Goal: Task Accomplishment & Management: Complete application form

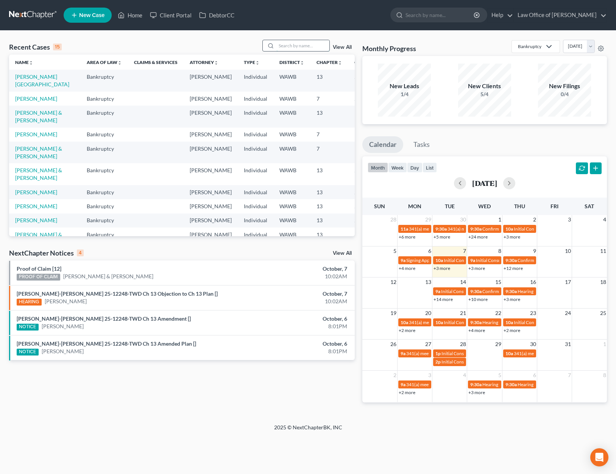
click at [286, 50] on input "search" at bounding box center [302, 45] width 53 height 11
type input ","
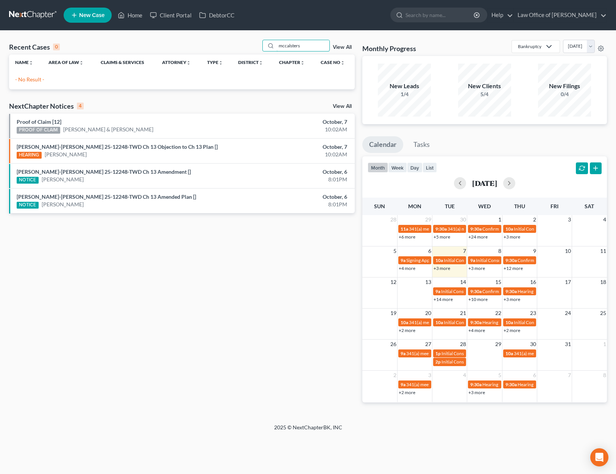
drag, startPoint x: 301, startPoint y: 45, endPoint x: 125, endPoint y: 45, distance: 176.4
click at [137, 45] on div "Recent Cases 0 mccalsters View All" at bounding box center [182, 47] width 346 height 15
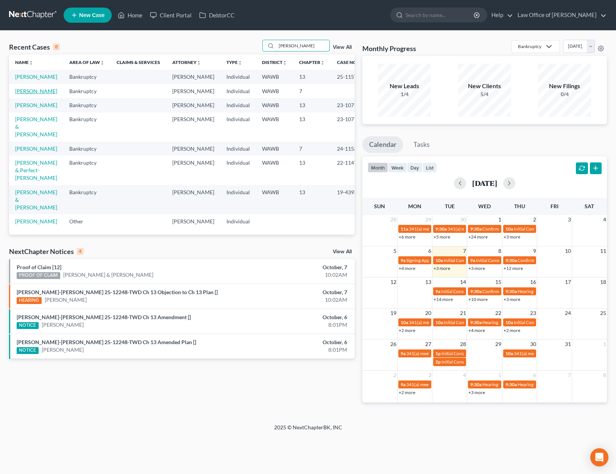
type input "timothy"
click at [25, 94] on link "[PERSON_NAME]" at bounding box center [36, 91] width 42 height 6
select select "6"
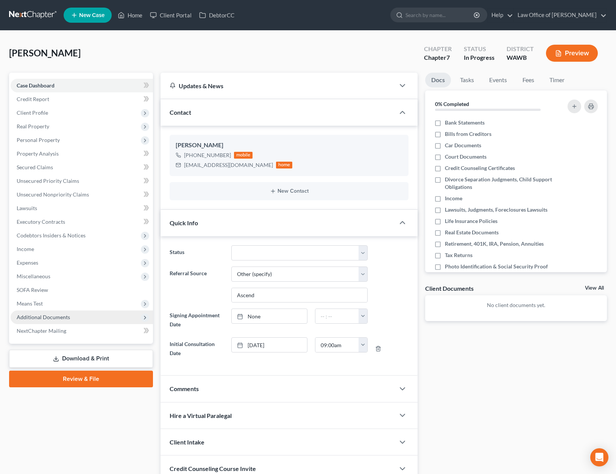
click at [89, 318] on span "Additional Documents" at bounding box center [82, 317] width 142 height 14
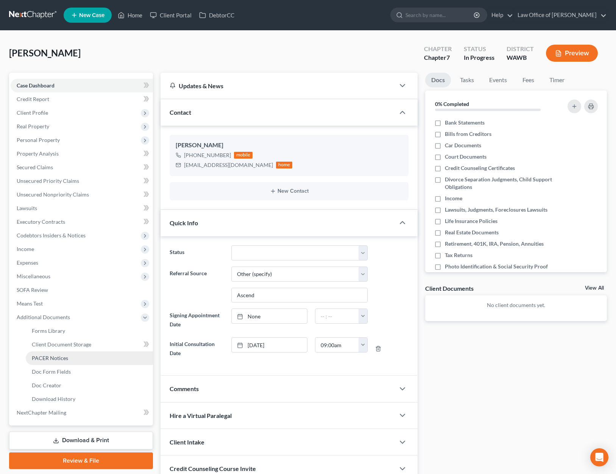
click at [84, 358] on link "PACER Notices" at bounding box center [89, 358] width 127 height 14
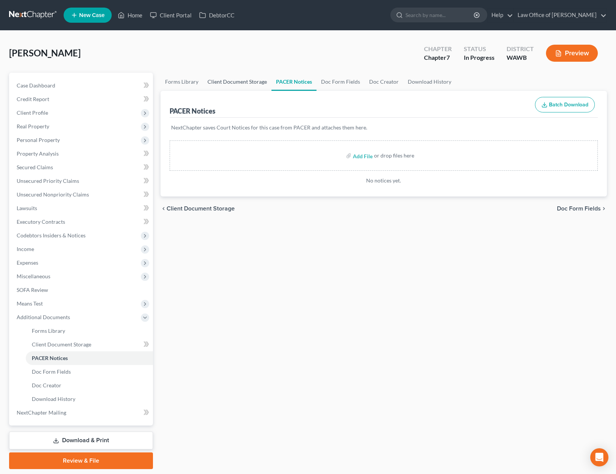
click at [242, 85] on link "Client Document Storage" at bounding box center [237, 82] width 69 height 18
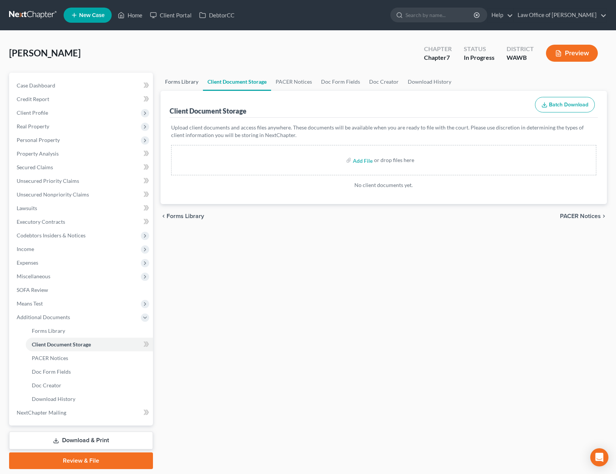
click at [179, 83] on link "Forms Library" at bounding box center [182, 82] width 42 height 18
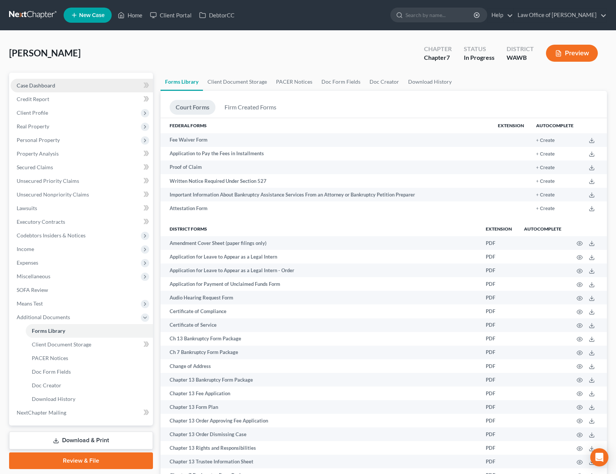
click at [84, 84] on link "Case Dashboard" at bounding box center [82, 86] width 142 height 14
select select "6"
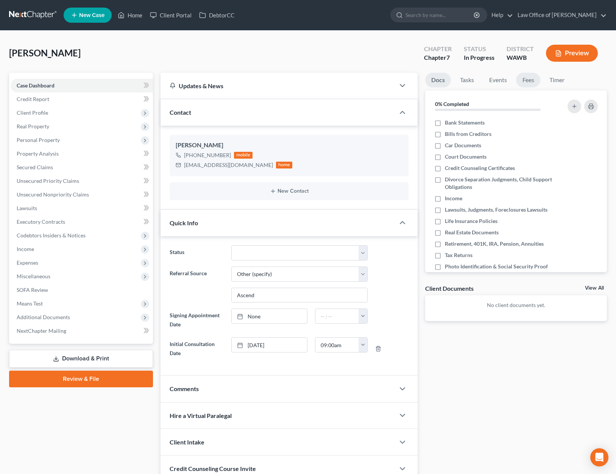
click at [517, 82] on link "Fees" at bounding box center [528, 80] width 24 height 15
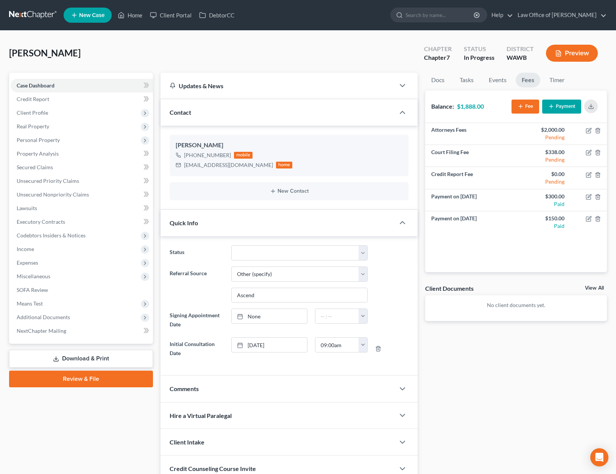
click at [555, 107] on button "Payment" at bounding box center [561, 107] width 39 height 14
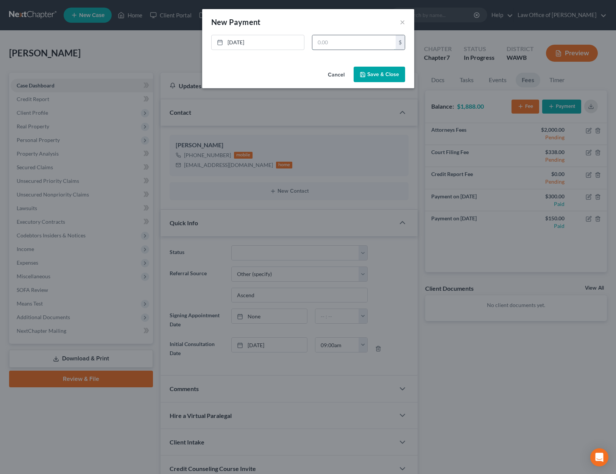
click at [333, 48] on input "text" at bounding box center [353, 42] width 83 height 14
type input "150"
click at [401, 78] on button "Save & Close" at bounding box center [379, 75] width 51 height 16
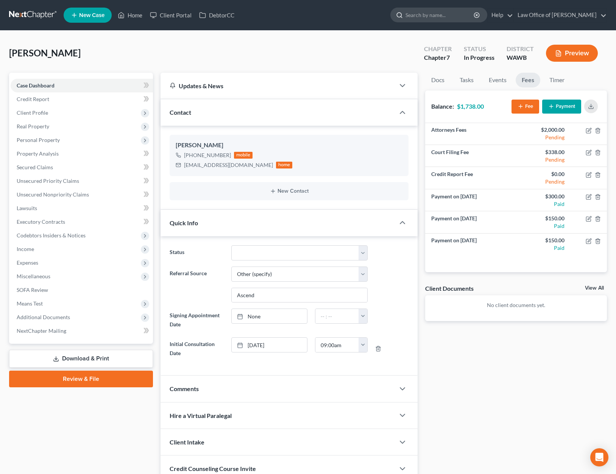
click at [434, 18] on input "search" at bounding box center [439, 15] width 69 height 14
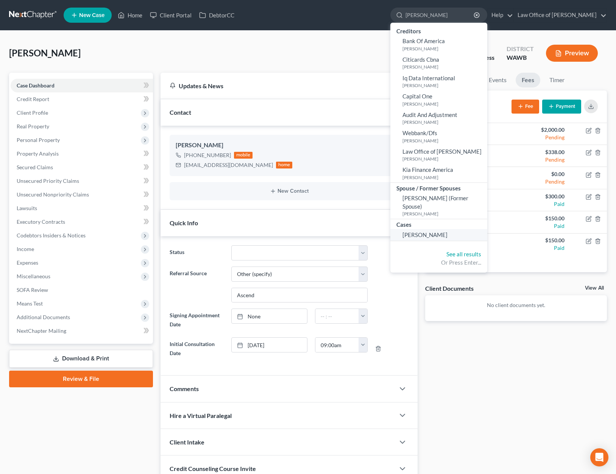
type input "kloster"
click at [447, 232] on span "[PERSON_NAME]" at bounding box center [424, 234] width 45 height 7
select select "6"
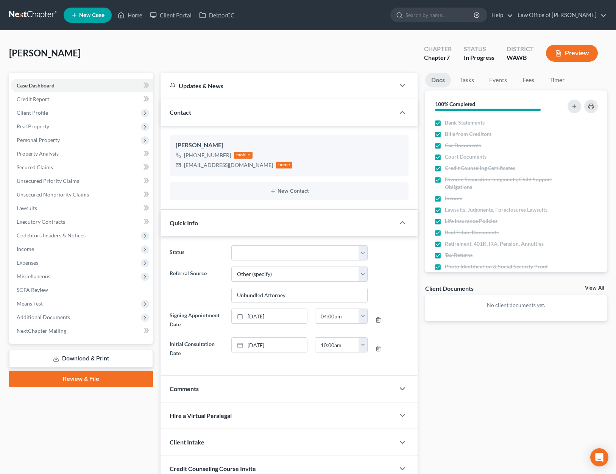
click at [23, 21] on link at bounding box center [33, 15] width 48 height 14
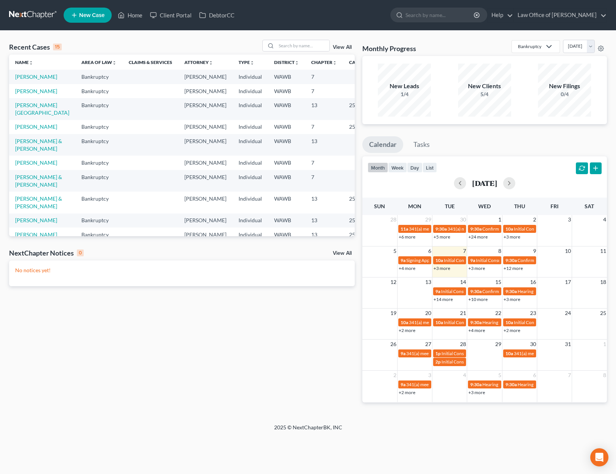
click at [26, 95] on td "[PERSON_NAME]" at bounding box center [42, 91] width 66 height 14
click at [26, 91] on link "[PERSON_NAME]" at bounding box center [36, 91] width 42 height 6
select select "6"
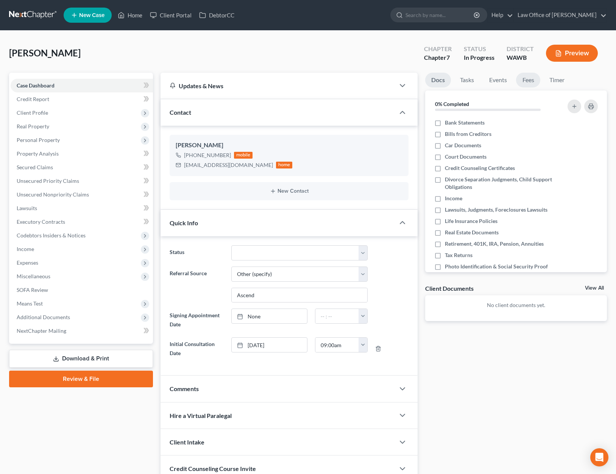
click at [529, 81] on link "Fees" at bounding box center [528, 80] width 24 height 15
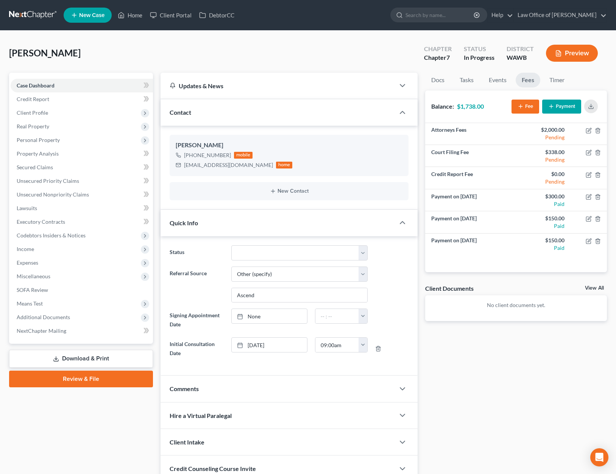
click at [39, 17] on link at bounding box center [33, 15] width 48 height 14
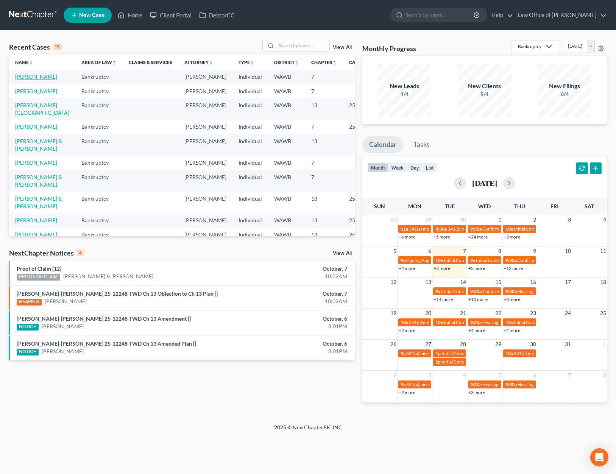
click at [30, 80] on link "[PERSON_NAME]" at bounding box center [36, 76] width 42 height 6
click at [31, 94] on link "[PERSON_NAME]" at bounding box center [36, 91] width 42 height 6
select select "6"
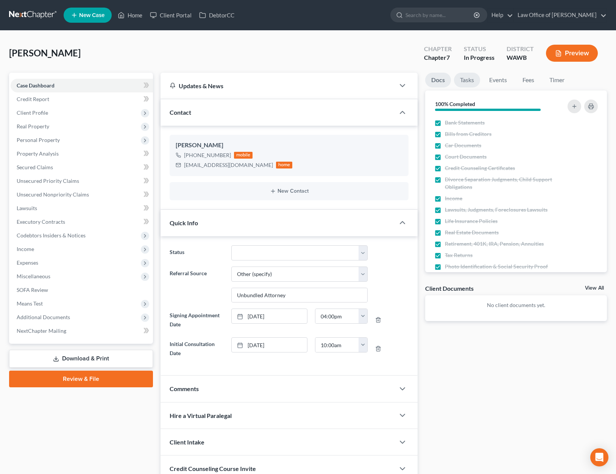
click at [467, 81] on link "Tasks" at bounding box center [467, 80] width 26 height 15
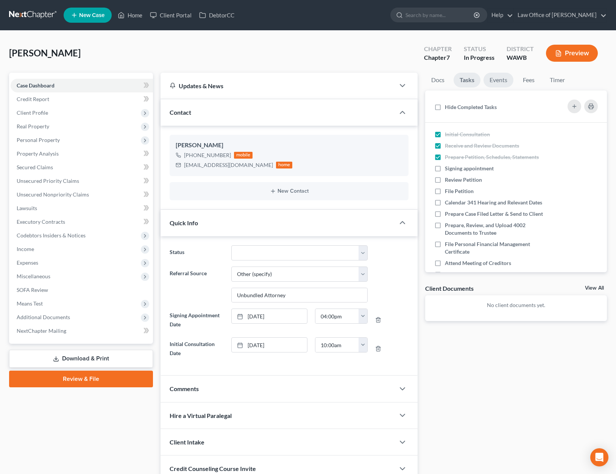
click at [499, 81] on link "Events" at bounding box center [498, 80] width 30 height 15
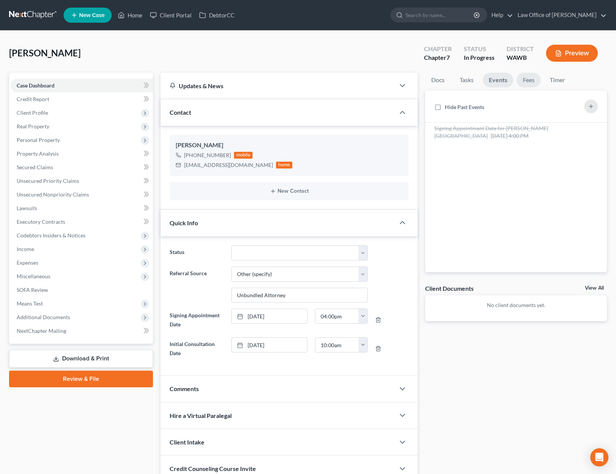
click at [533, 81] on link "Fees" at bounding box center [528, 80] width 24 height 15
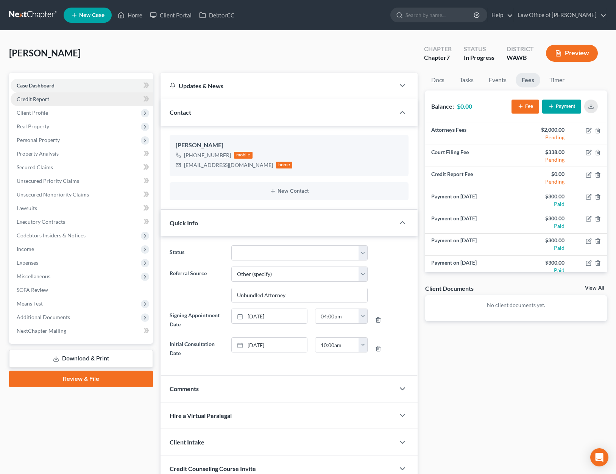
click at [86, 99] on link "Credit Report" at bounding box center [82, 99] width 142 height 14
click at [85, 113] on span "Client Profile" at bounding box center [82, 113] width 142 height 14
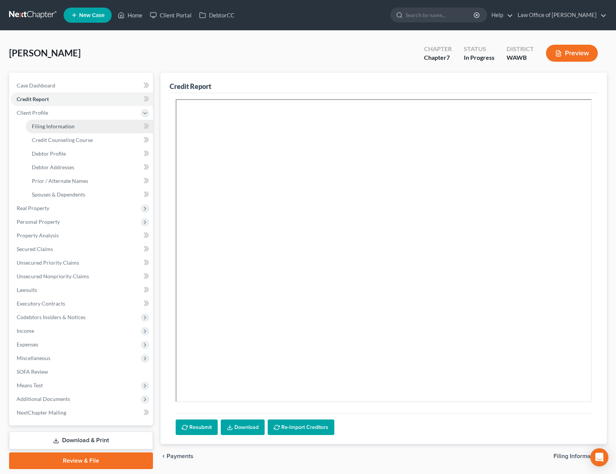
click at [79, 126] on link "Filing Information" at bounding box center [89, 127] width 127 height 14
select select "1"
select select "0"
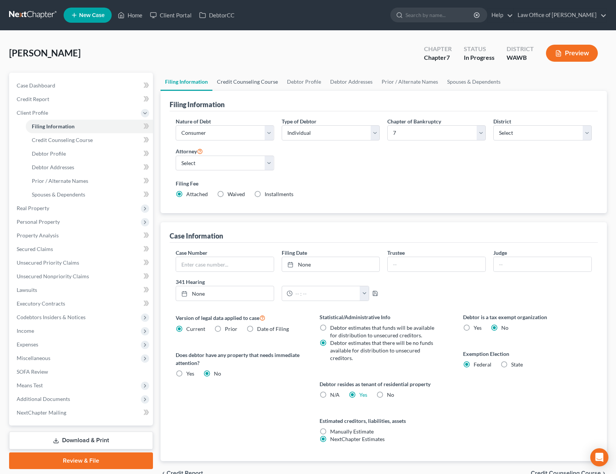
click at [237, 85] on link "Credit Counseling Course" at bounding box center [247, 82] width 70 height 18
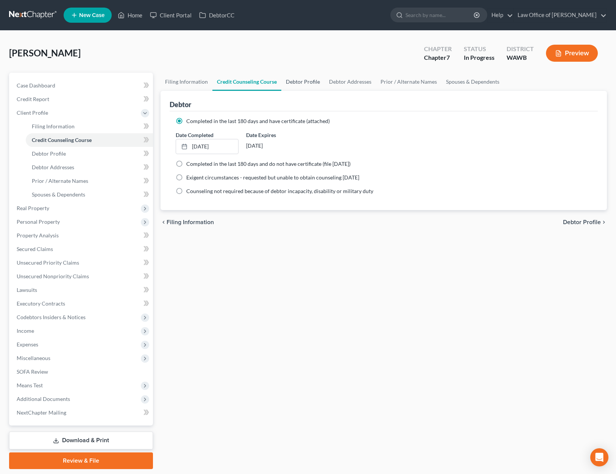
click at [314, 82] on link "Debtor Profile" at bounding box center [302, 82] width 43 height 18
select select "3"
select select "0"
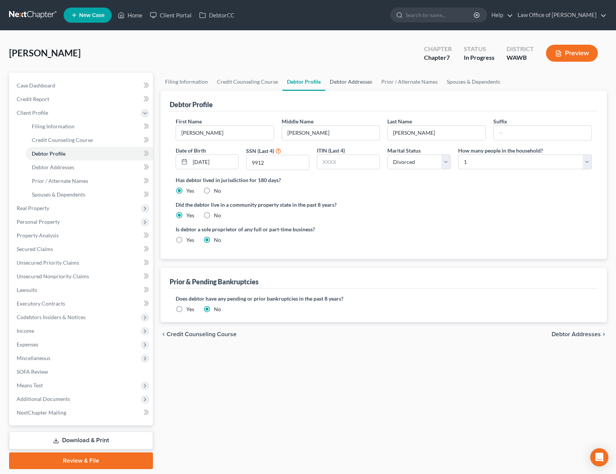
click at [341, 82] on link "Debtor Addresses" at bounding box center [350, 82] width 51 height 18
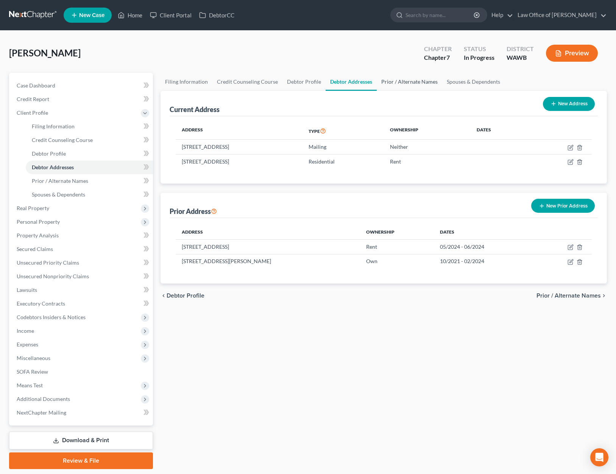
click at [391, 84] on link "Prior / Alternate Names" at bounding box center [409, 82] width 65 height 18
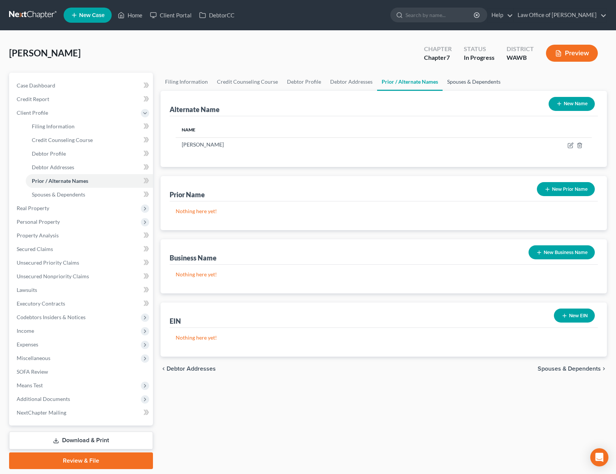
click at [468, 81] on link "Spouses & Dependents" at bounding box center [474, 82] width 62 height 18
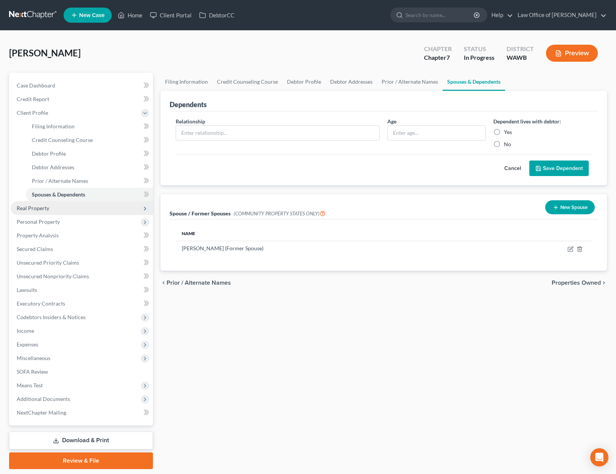
click at [49, 207] on span "Real Property" at bounding box center [82, 208] width 142 height 14
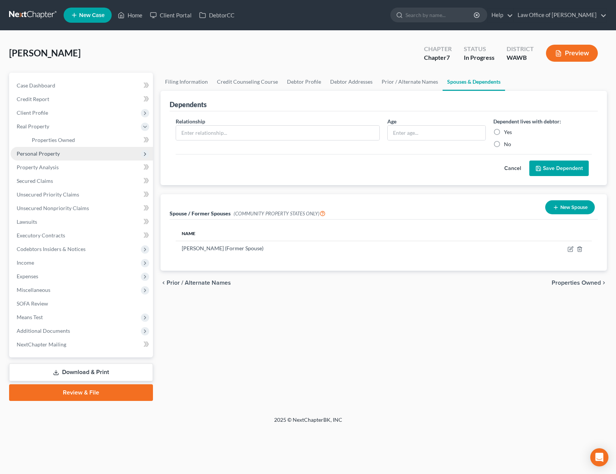
click at [46, 154] on span "Personal Property" at bounding box center [38, 153] width 43 height 6
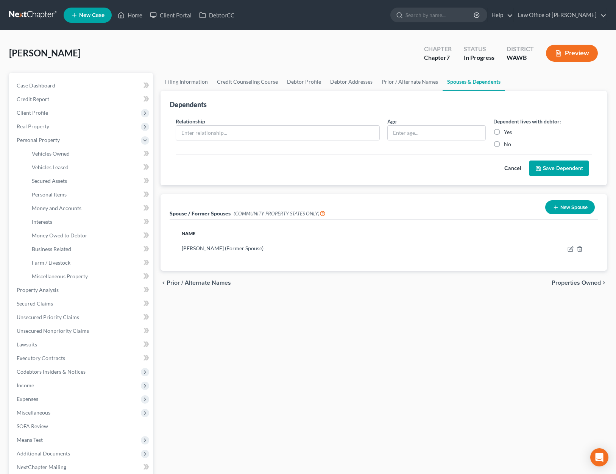
click at [53, 147] on li "Vehicles Owned" at bounding box center [89, 154] width 127 height 14
click at [51, 154] on span "Vehicles Owned" at bounding box center [51, 153] width 38 height 6
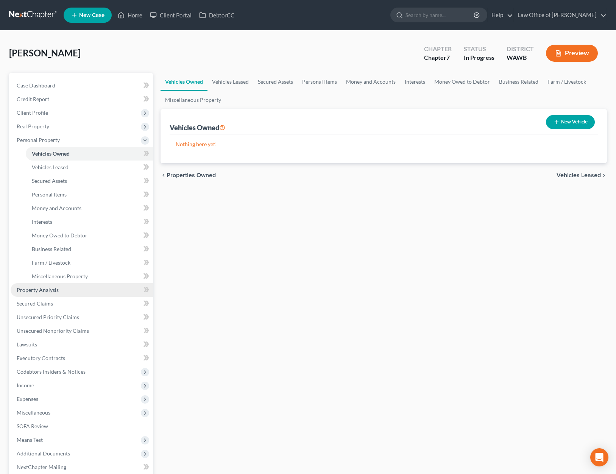
click at [44, 292] on span "Property Analysis" at bounding box center [38, 290] width 42 height 6
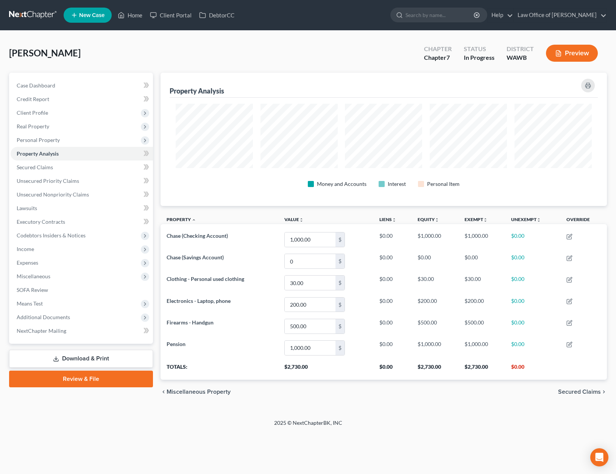
scroll to position [133, 447]
click at [68, 173] on link "Secured Claims" at bounding box center [82, 168] width 142 height 14
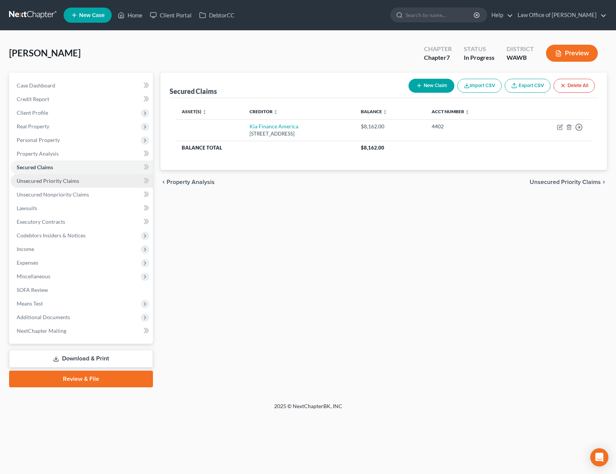
click at [67, 180] on span "Unsecured Priority Claims" at bounding box center [48, 181] width 62 height 6
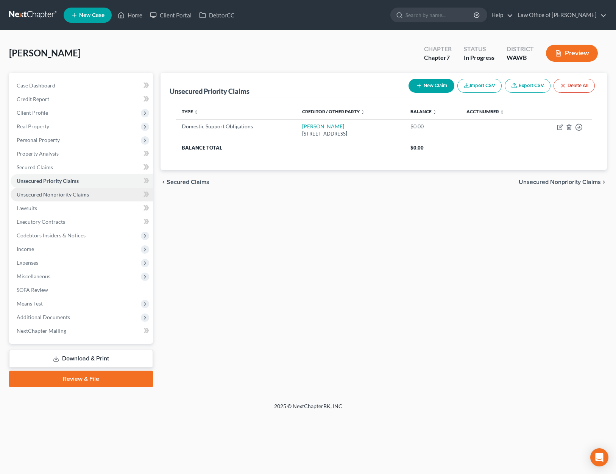
click at [67, 198] on link "Unsecured Nonpriority Claims" at bounding box center [82, 195] width 142 height 14
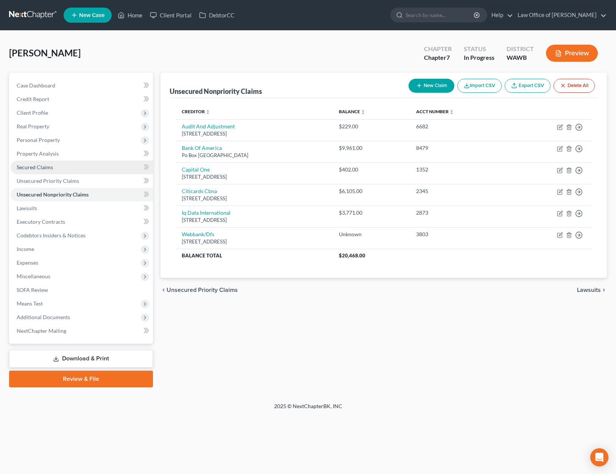
click at [56, 167] on link "Secured Claims" at bounding box center [82, 168] width 142 height 14
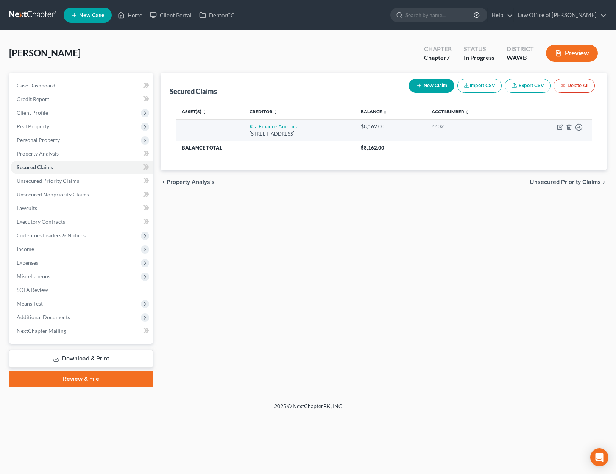
click at [257, 122] on td "Kia Finance America [STREET_ADDRESS]" at bounding box center [298, 130] width 111 height 22
click at [257, 126] on link "Kia Finance America" at bounding box center [273, 126] width 49 height 6
select select "4"
select select "2"
select select "0"
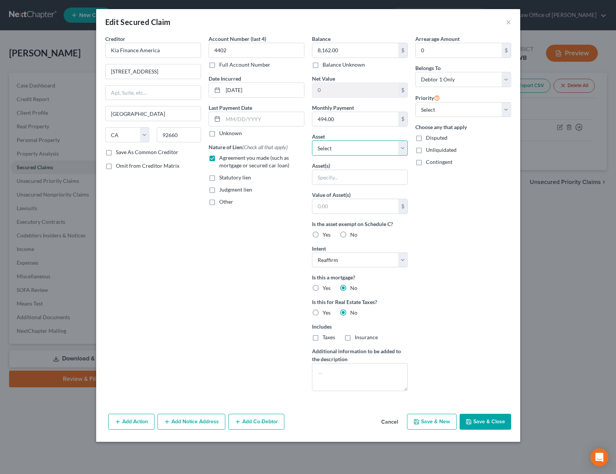
click at [353, 145] on select "Select Other Multiple Assets Chase (Savings Account) - $0.0 Chase (Checking Acc…" at bounding box center [360, 147] width 96 height 15
select select "8"
click at [312, 140] on select "Select Other Multiple Assets Chase (Savings Account) - $0.0 Chase (Checking Acc…" at bounding box center [360, 147] width 96 height 15
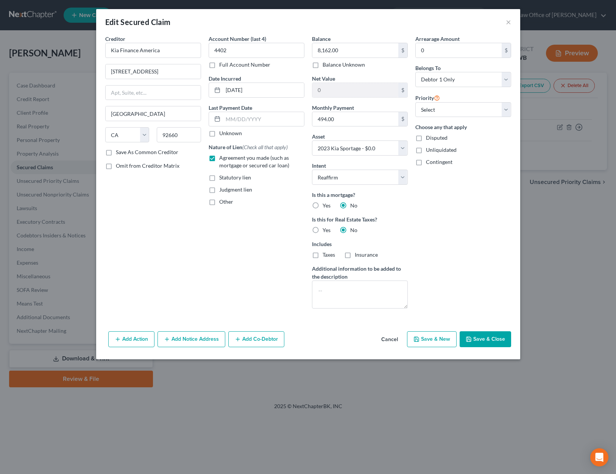
click at [488, 341] on button "Save & Close" at bounding box center [485, 339] width 51 height 16
select select
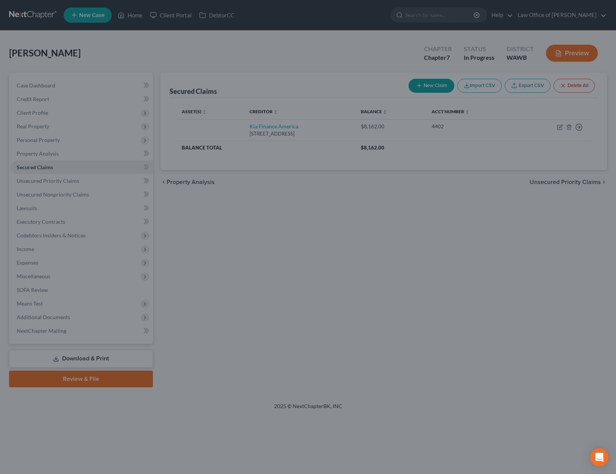
type input "-8,162.00"
select select "8"
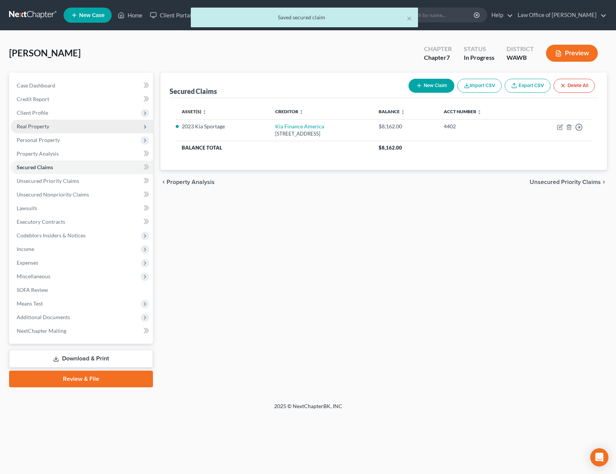
click at [41, 128] on span "Real Property" at bounding box center [33, 126] width 33 height 6
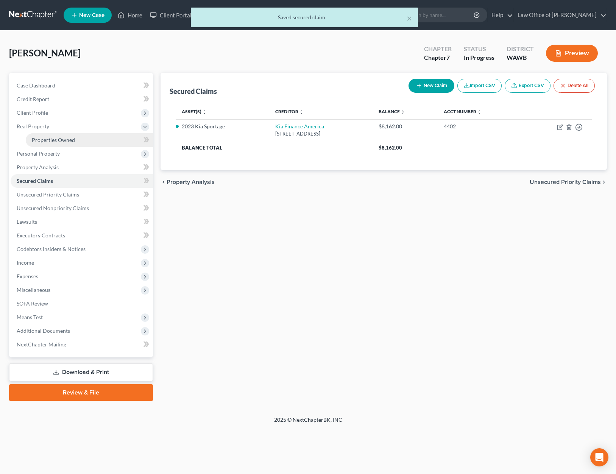
click at [40, 137] on span "Properties Owned" at bounding box center [53, 140] width 43 height 6
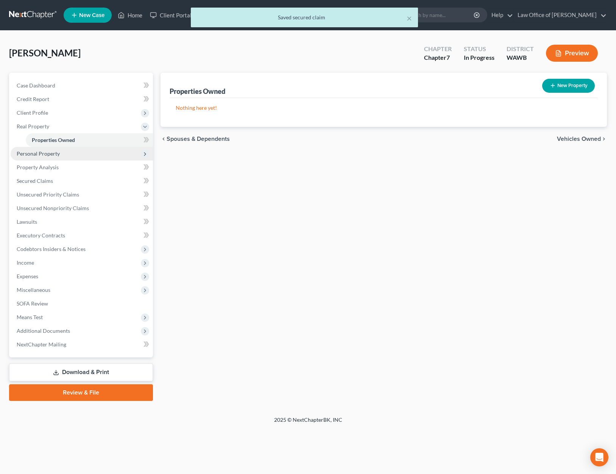
click at [39, 150] on span "Personal Property" at bounding box center [38, 153] width 43 height 6
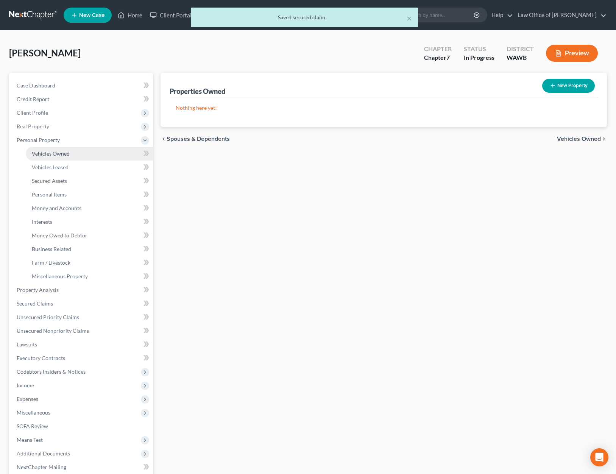
click at [39, 159] on link "Vehicles Owned" at bounding box center [89, 154] width 127 height 14
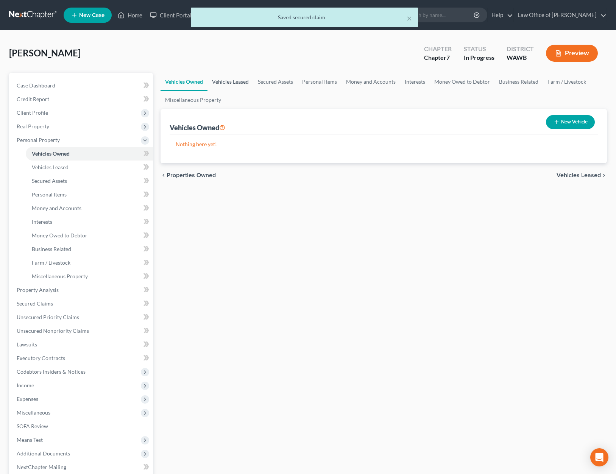
click at [227, 81] on link "Vehicles Leased" at bounding box center [230, 82] width 46 height 18
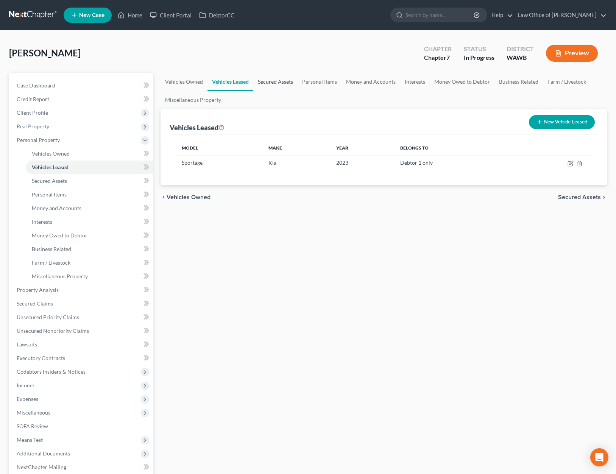
click at [268, 82] on link "Secured Assets" at bounding box center [275, 82] width 44 height 18
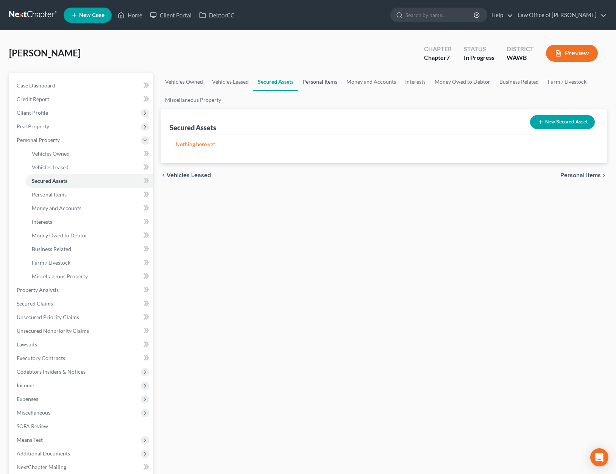
click at [316, 82] on link "Personal Items" at bounding box center [320, 82] width 44 height 18
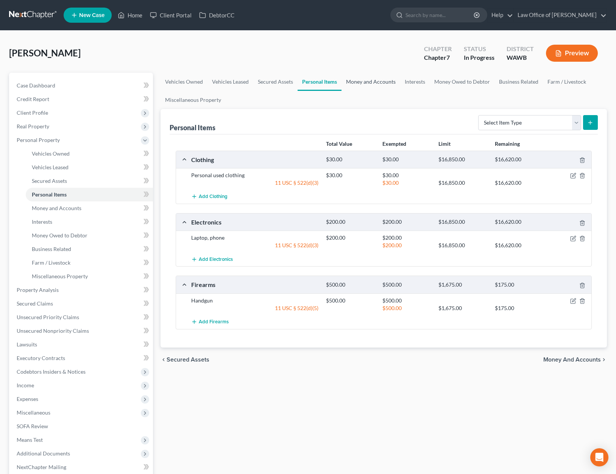
click at [357, 82] on link "Money and Accounts" at bounding box center [370, 82] width 59 height 18
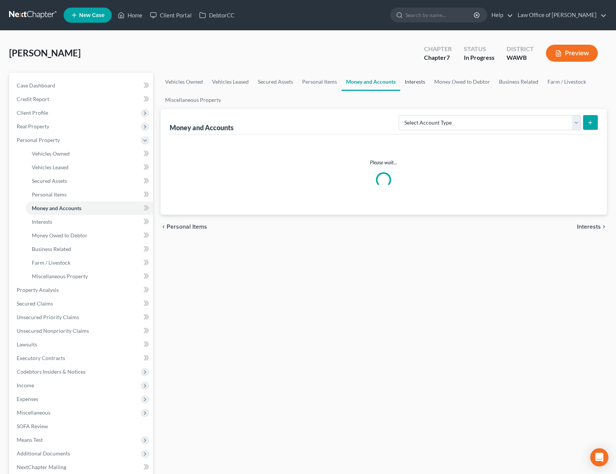
click at [410, 82] on link "Interests" at bounding box center [415, 82] width 30 height 18
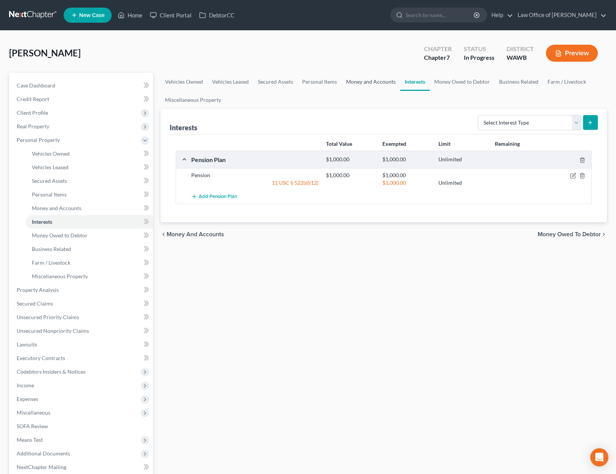
click at [376, 82] on link "Money and Accounts" at bounding box center [370, 82] width 59 height 18
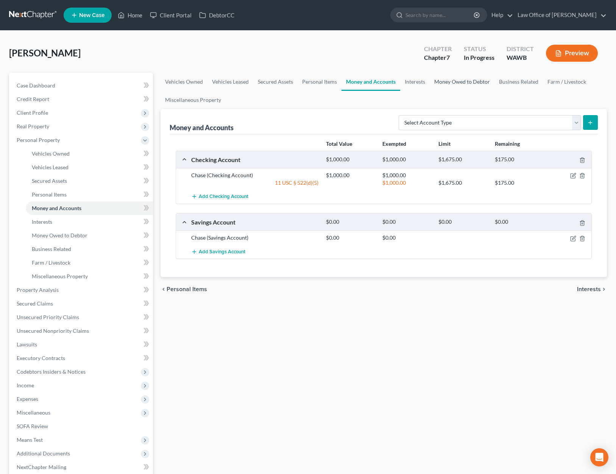
click at [438, 84] on link "Money Owed to Debtor" at bounding box center [462, 82] width 65 height 18
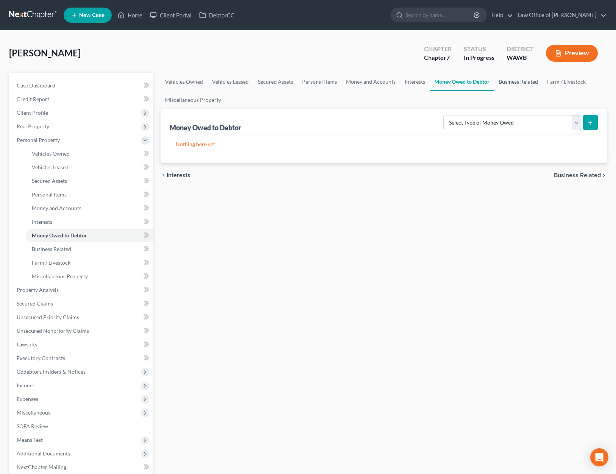
click at [506, 86] on link "Business Related" at bounding box center [518, 82] width 48 height 18
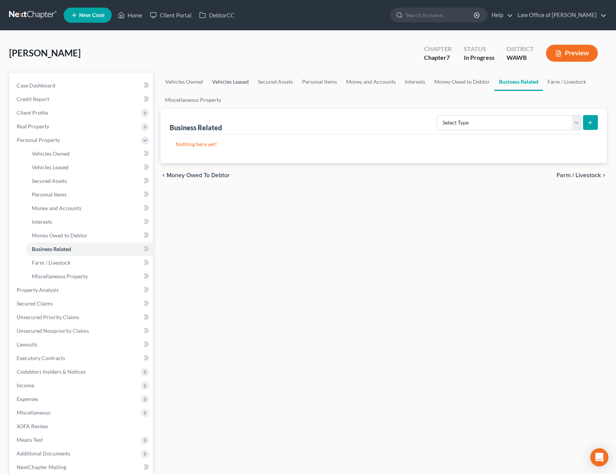
click at [242, 79] on link "Vehicles Leased" at bounding box center [230, 82] width 46 height 18
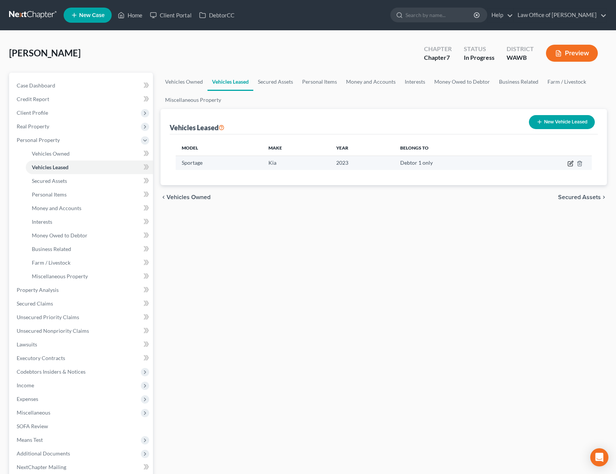
click at [569, 163] on icon "button" at bounding box center [570, 164] width 6 height 6
select select "0"
select select "3"
select select "0"
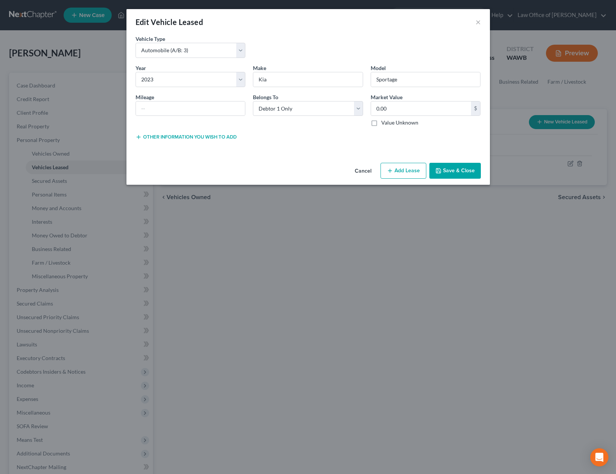
drag, startPoint x: 439, startPoint y: 172, endPoint x: 379, endPoint y: 156, distance: 61.5
click at [379, 156] on div "Edit Vehicle Leased × Vehicle Type * Select Automobile (A/B: 3) Truck (A/B: 3) …" at bounding box center [307, 97] width 363 height 176
click at [463, 170] on button "Save & Close" at bounding box center [454, 171] width 51 height 16
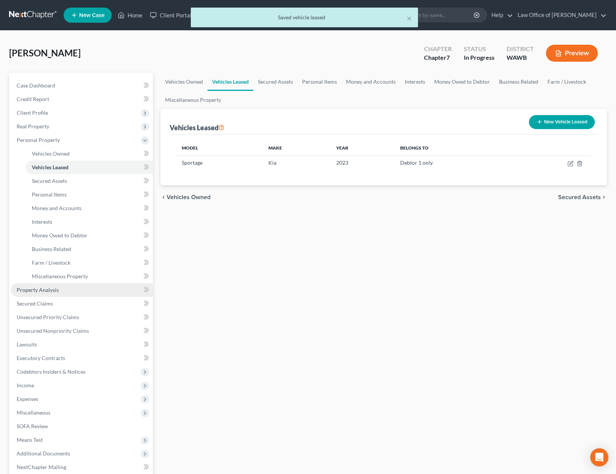
click at [79, 293] on link "Property Analysis" at bounding box center [82, 290] width 142 height 14
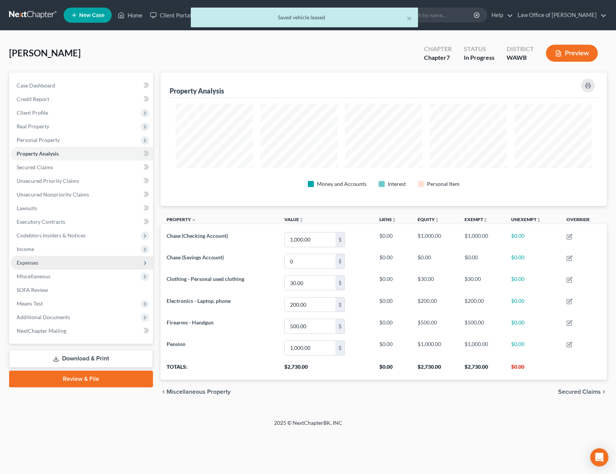
scroll to position [133, 447]
click at [70, 170] on link "Secured Claims" at bounding box center [82, 168] width 142 height 14
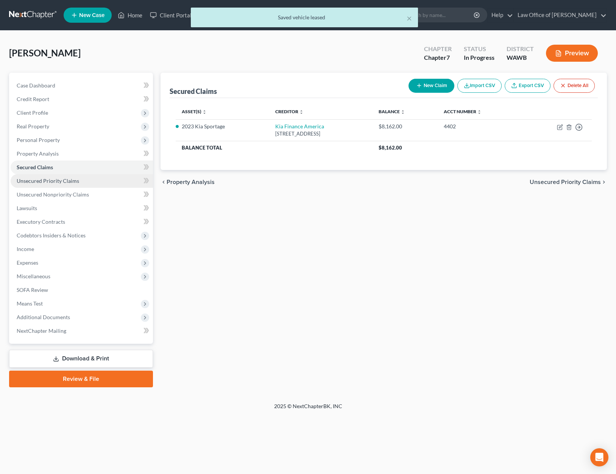
click at [68, 182] on span "Unsecured Priority Claims" at bounding box center [48, 181] width 62 height 6
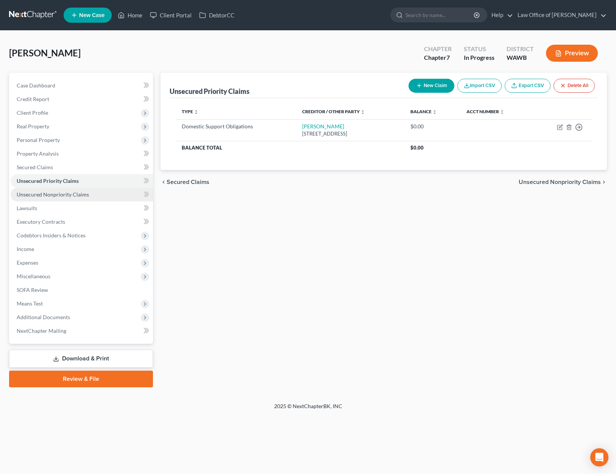
click at [66, 193] on span "Unsecured Nonpriority Claims" at bounding box center [53, 194] width 72 height 6
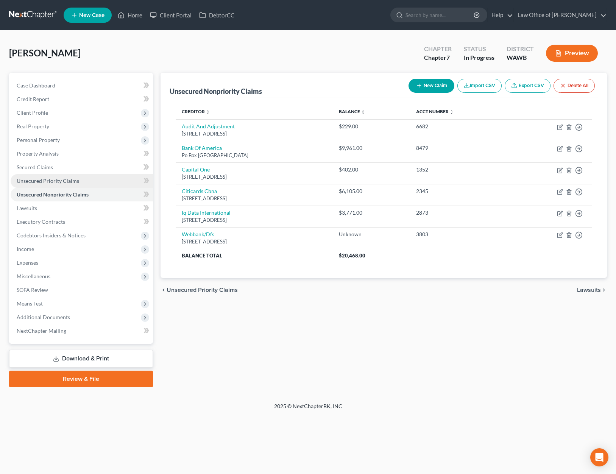
click at [62, 183] on span "Unsecured Priority Claims" at bounding box center [48, 181] width 62 height 6
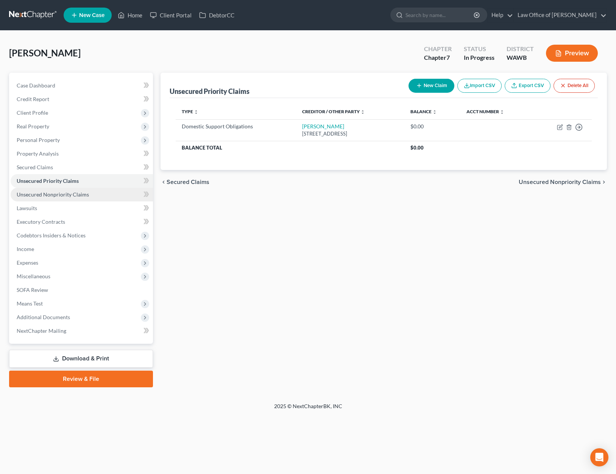
click at [59, 198] on link "Unsecured Nonpriority Claims" at bounding box center [82, 195] width 142 height 14
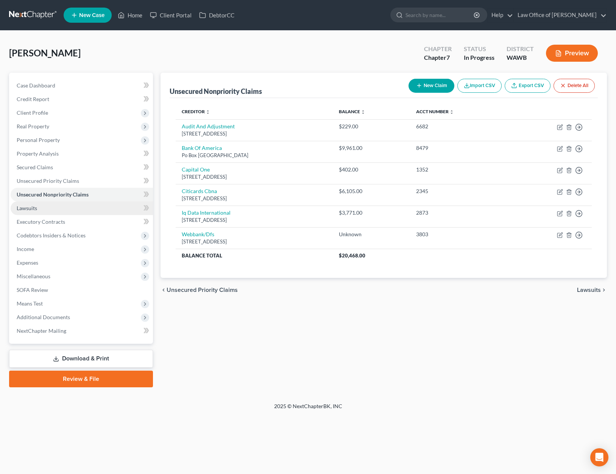
click at [56, 207] on link "Lawsuits" at bounding box center [82, 208] width 142 height 14
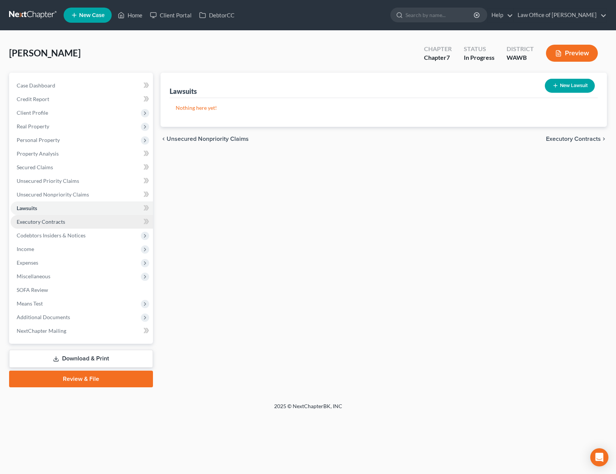
click at [56, 223] on span "Executory Contracts" at bounding box center [41, 221] width 48 height 6
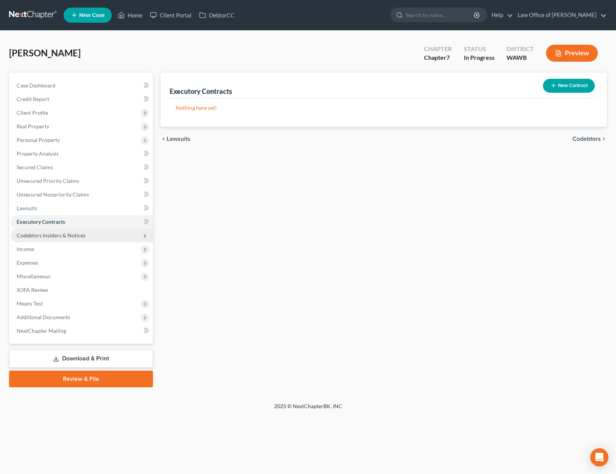
click at [56, 235] on span "Codebtors Insiders & Notices" at bounding box center [51, 235] width 69 height 6
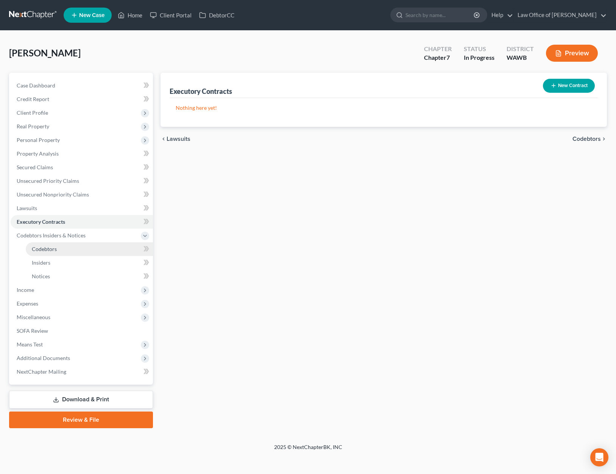
click at [54, 244] on link "Codebtors" at bounding box center [89, 249] width 127 height 14
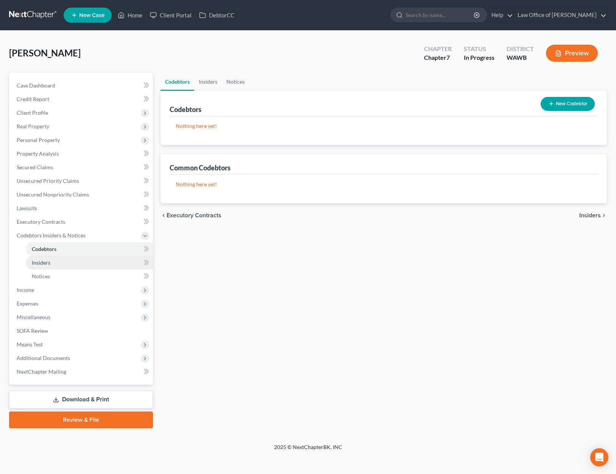
click at [54, 260] on link "Insiders" at bounding box center [89, 263] width 127 height 14
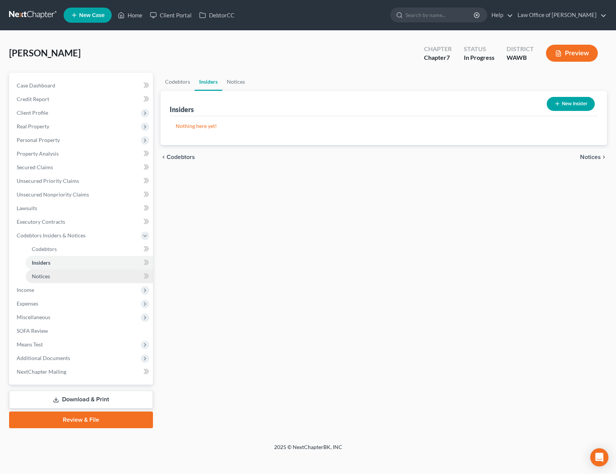
click at [53, 277] on link "Notices" at bounding box center [89, 277] width 127 height 14
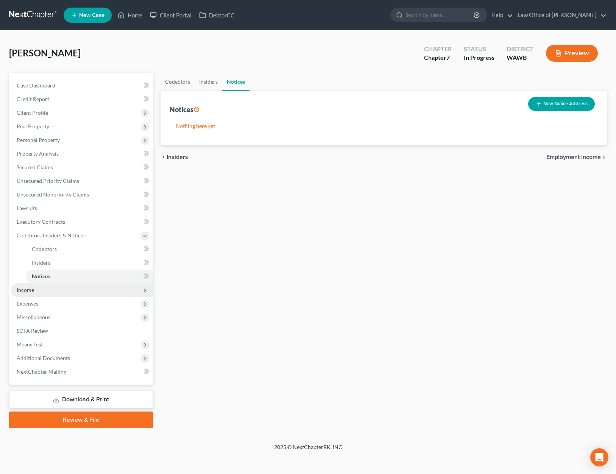
click at [52, 288] on span "Income" at bounding box center [82, 290] width 142 height 14
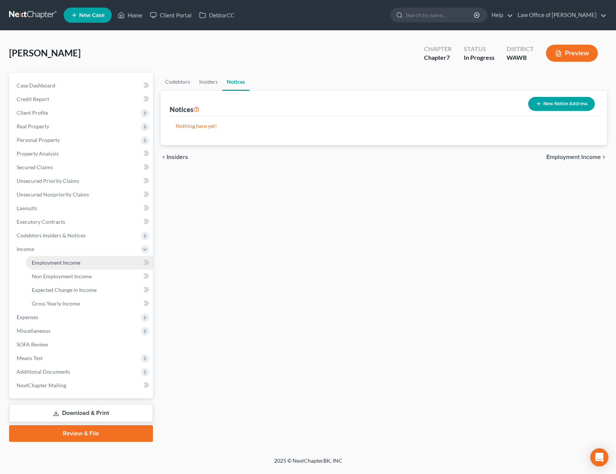
click at [55, 260] on span "Employment Income" at bounding box center [56, 262] width 48 height 6
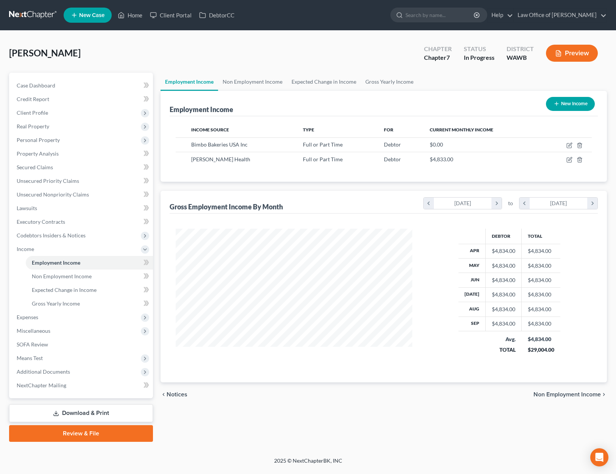
scroll to position [136, 251]
click at [569, 159] on icon "button" at bounding box center [569, 160] width 6 height 6
select select "0"
select select "50"
select select "0"
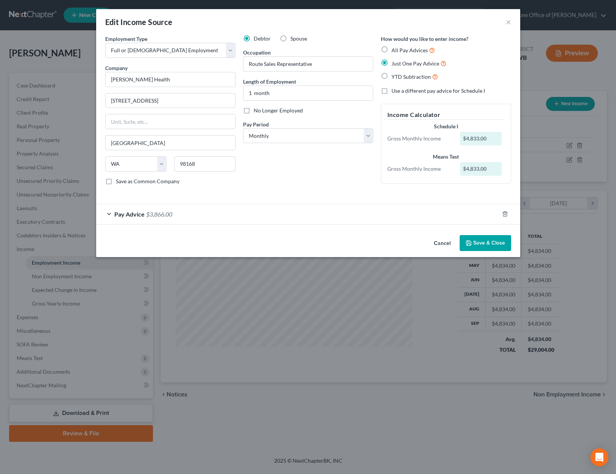
click at [291, 208] on div "Pay Advice $3,866.00" at bounding box center [297, 214] width 403 height 20
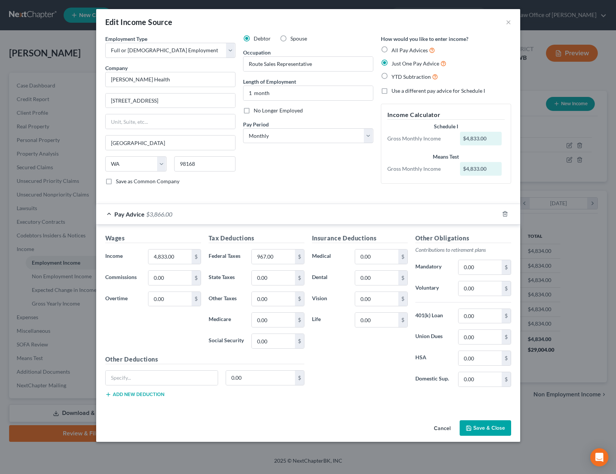
click at [391, 52] on label "All Pay Advices" at bounding box center [413, 50] width 44 height 9
click at [394, 51] on input "All Pay Advices" at bounding box center [396, 48] width 5 height 5
radio input "true"
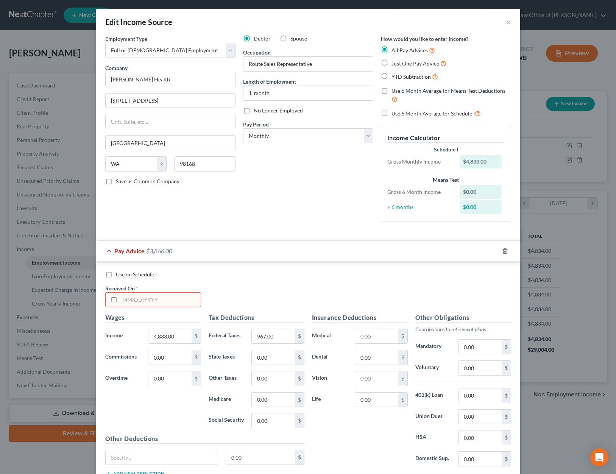
click at [391, 63] on label "Just One Pay Advice" at bounding box center [418, 63] width 55 height 9
click at [394, 63] on input "Just One Pay Advice" at bounding box center [396, 61] width 5 height 5
radio input "true"
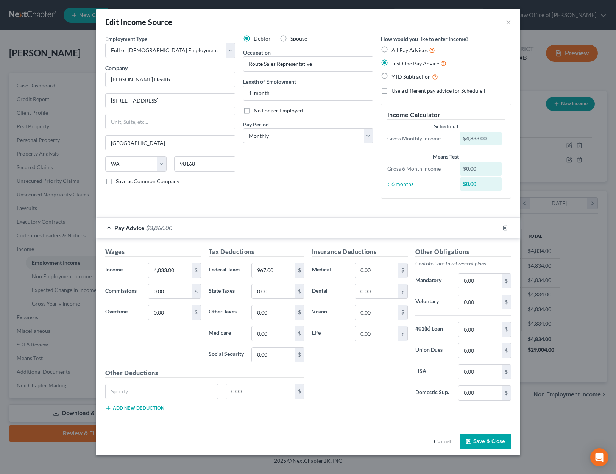
click at [395, 75] on span "YTD Subtraction" at bounding box center [410, 76] width 39 height 6
click at [395, 75] on input "YTD Subtraction" at bounding box center [396, 74] width 5 height 5
radio input "true"
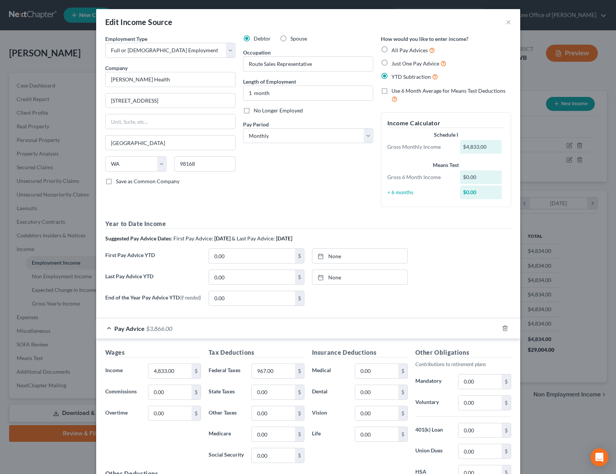
click at [391, 47] on label "All Pay Advices" at bounding box center [413, 50] width 44 height 9
click at [394, 47] on input "All Pay Advices" at bounding box center [396, 48] width 5 height 5
radio input "true"
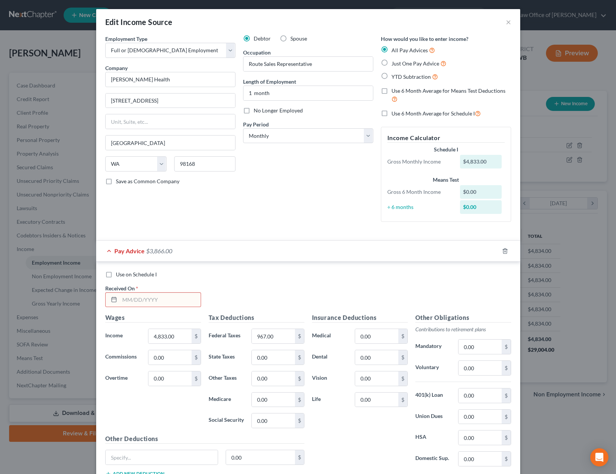
click at [180, 301] on input "text" at bounding box center [160, 300] width 81 height 14
type input "[DATE]"
click at [116, 276] on label "Use on Schedule I" at bounding box center [136, 275] width 41 height 8
click at [119, 276] on input "Use on Schedule I" at bounding box center [121, 273] width 5 height 5
checkbox input "true"
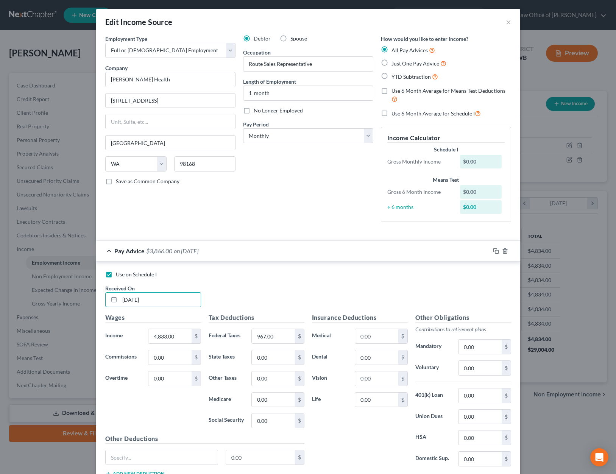
checkbox input "false"
click at [190, 342] on input "4,833.00" at bounding box center [169, 336] width 43 height 14
type input "6"
type input "3,533."
click at [279, 339] on input "967.00" at bounding box center [273, 336] width 43 height 14
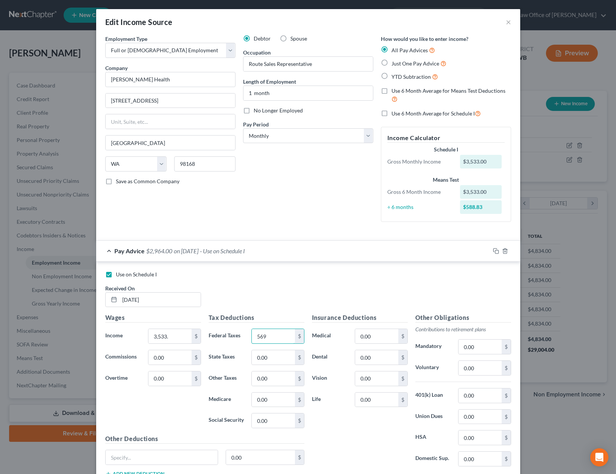
type input "569"
click at [269, 362] on input "0.00" at bounding box center [273, 357] width 43 height 14
type input "13"
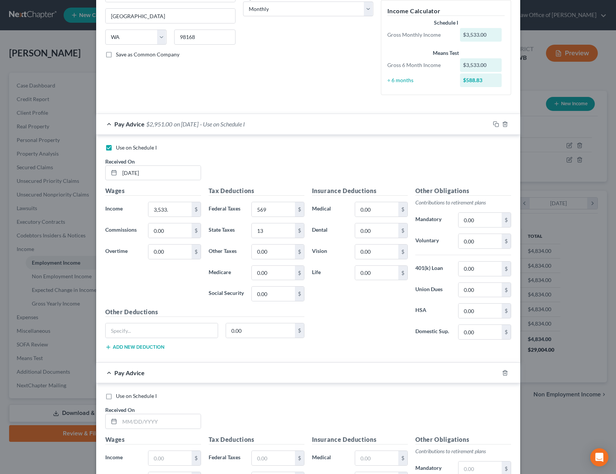
scroll to position [295, 0]
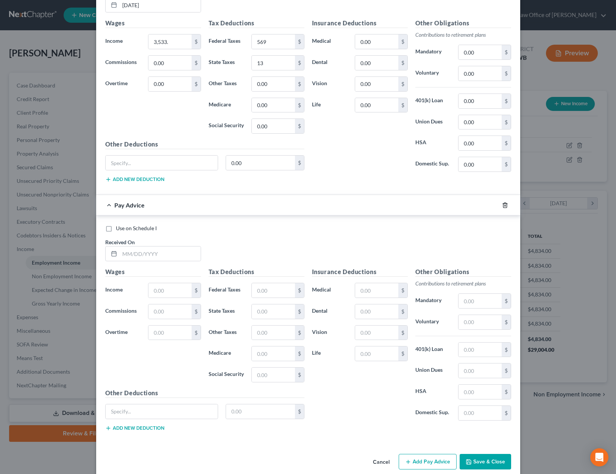
click at [507, 204] on icon "button" at bounding box center [505, 205] width 6 height 6
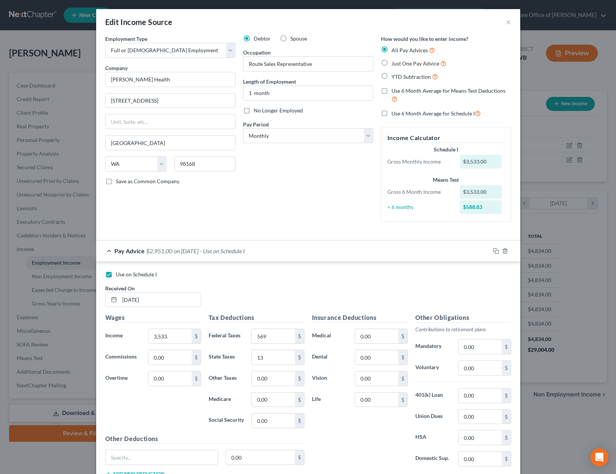
scroll to position [57, 0]
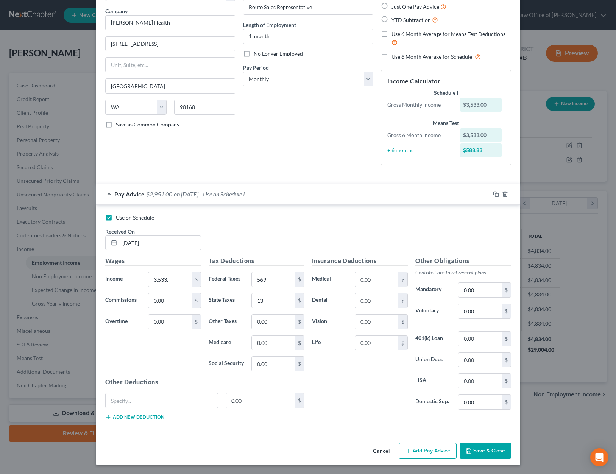
click at [491, 450] on button "Save & Close" at bounding box center [485, 451] width 51 height 16
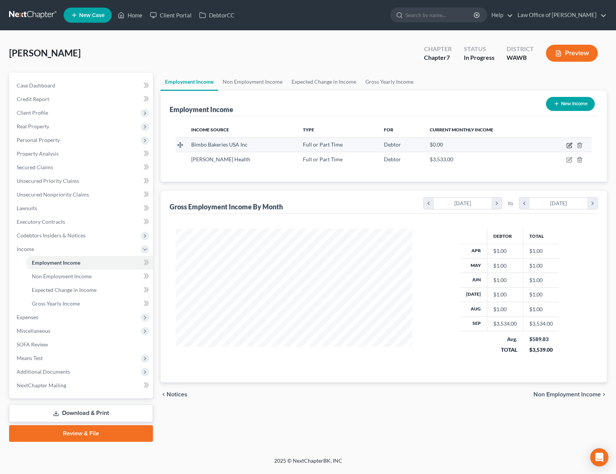
click at [567, 144] on icon "button" at bounding box center [569, 145] width 6 height 6
select select "0"
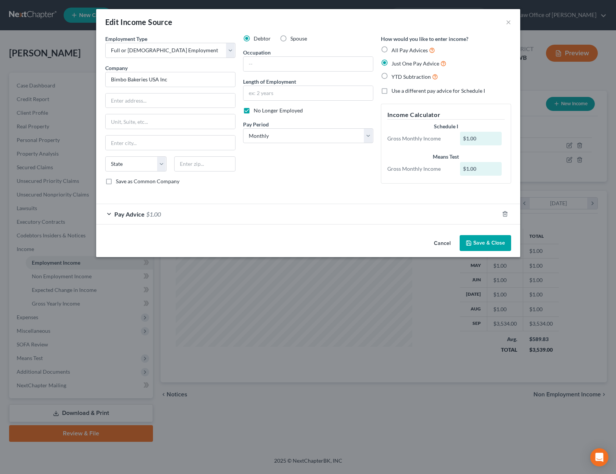
click at [391, 77] on label "YTD Subtraction" at bounding box center [414, 76] width 47 height 9
click at [394, 77] on input "YTD Subtraction" at bounding box center [396, 74] width 5 height 5
radio input "true"
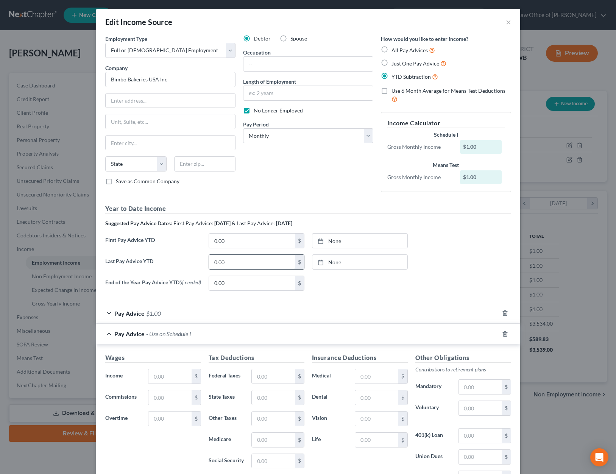
click at [259, 264] on input "0.00" at bounding box center [252, 262] width 86 height 14
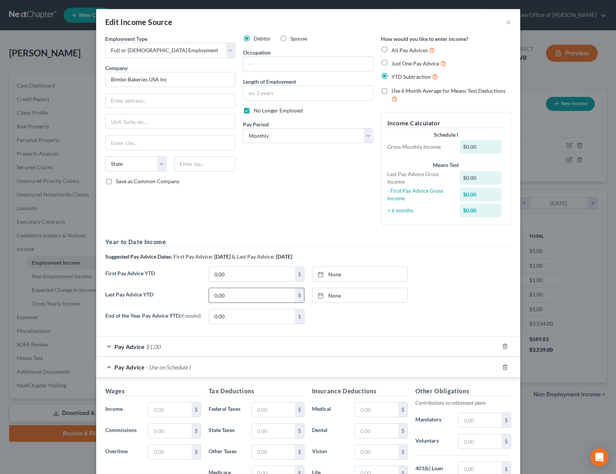
type input "5"
type input "46,888"
type input "[DATE]"
click at [338, 297] on link "None" at bounding box center [359, 295] width 95 height 14
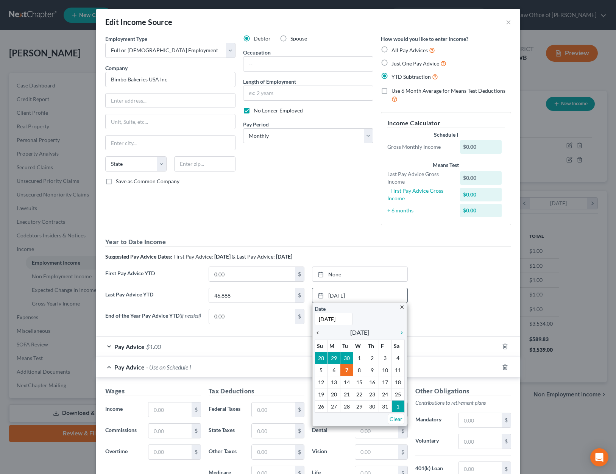
click at [319, 332] on icon "chevron_left" at bounding box center [320, 333] width 10 height 6
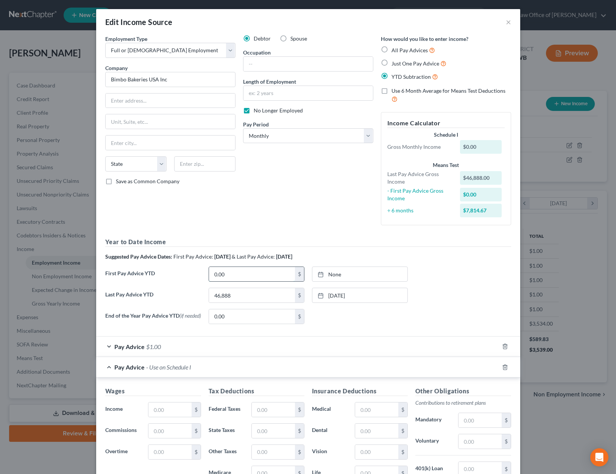
click at [234, 276] on input "0.00" at bounding box center [252, 274] width 86 height 14
type input "16,444"
type input "[DATE]"
click at [328, 275] on link "None" at bounding box center [359, 274] width 95 height 14
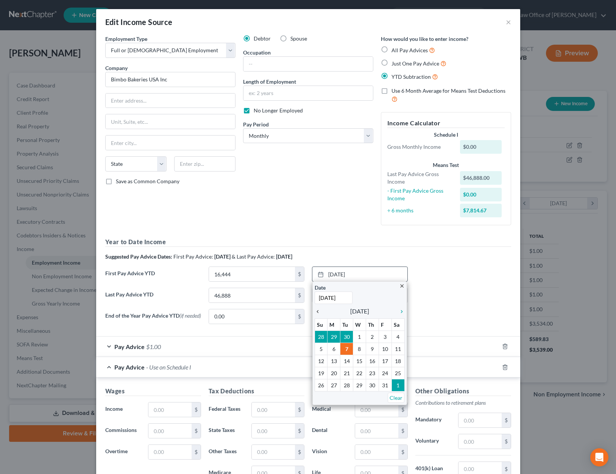
click at [319, 309] on icon "chevron_left" at bounding box center [320, 312] width 10 height 6
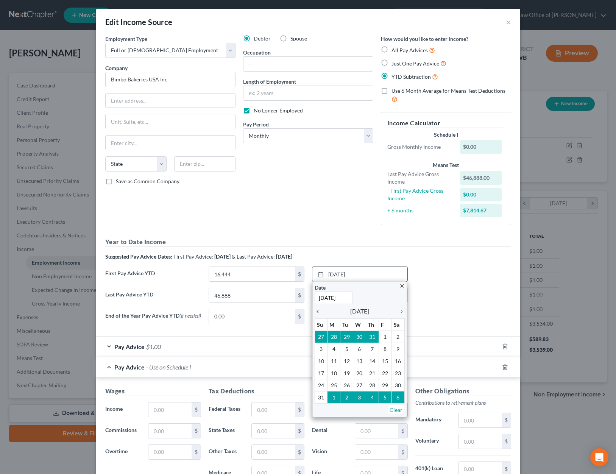
click at [319, 309] on icon "chevron_left" at bounding box center [320, 312] width 10 height 6
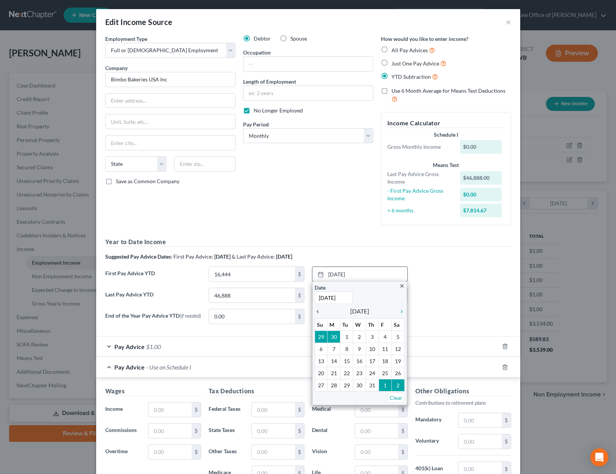
click at [319, 309] on icon "chevron_left" at bounding box center [320, 312] width 10 height 6
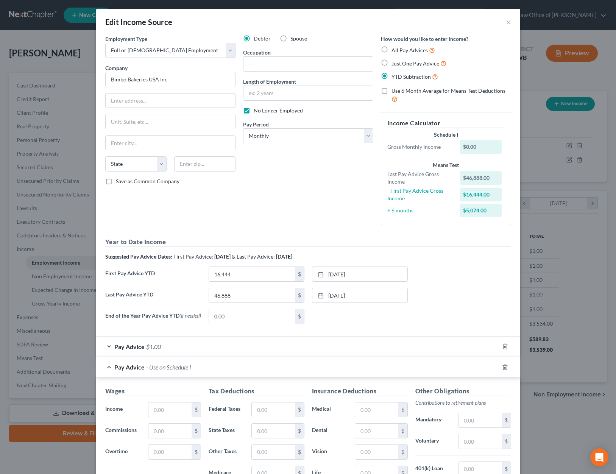
click at [320, 349] on div "Pay Advice $1.00" at bounding box center [297, 347] width 403 height 20
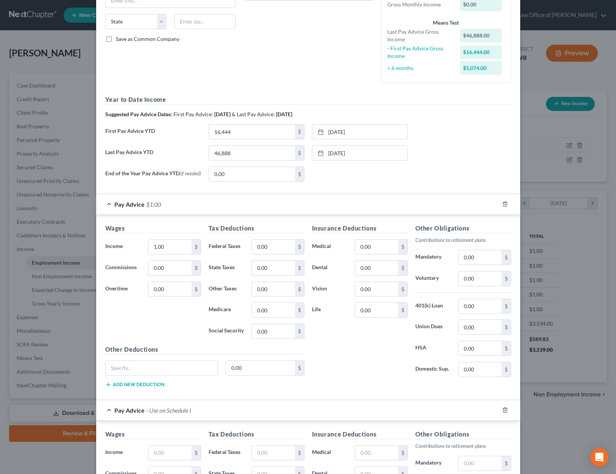
scroll to position [154, 0]
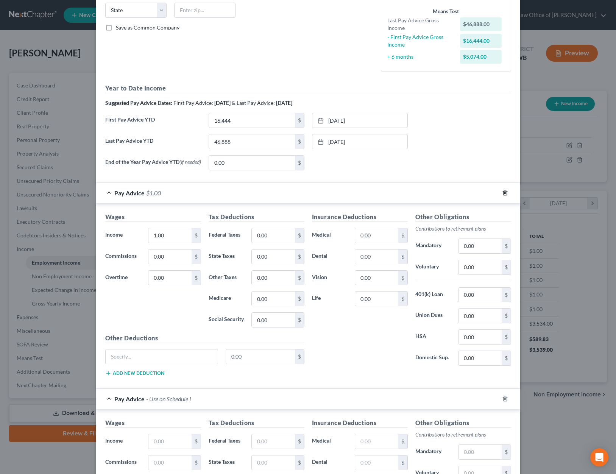
click at [505, 193] on icon "button" at bounding box center [505, 193] width 6 height 6
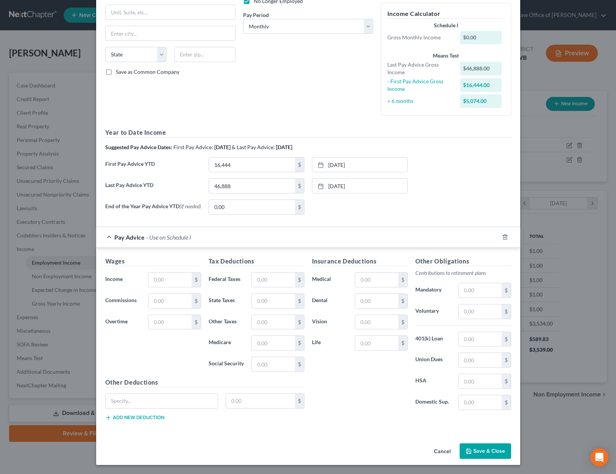
scroll to position [111, 0]
click at [172, 281] on input "text" at bounding box center [169, 280] width 43 height 14
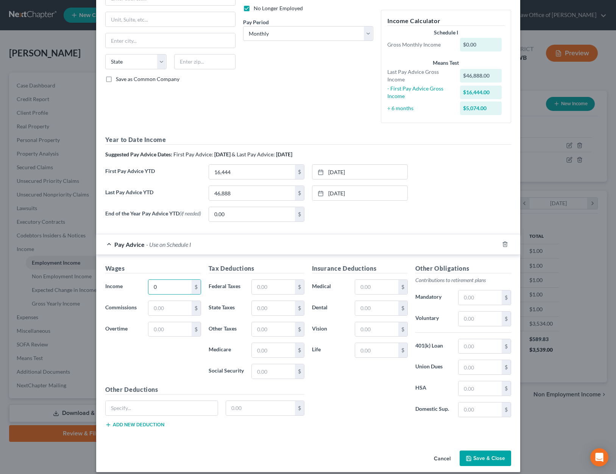
scroll to position [103, 0]
type input "0"
click at [486, 455] on button "Save & Close" at bounding box center [485, 458] width 51 height 16
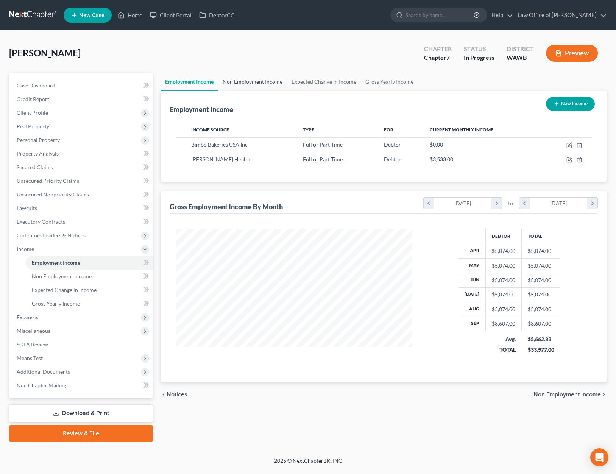
click at [253, 79] on link "Non Employment Income" at bounding box center [252, 82] width 69 height 18
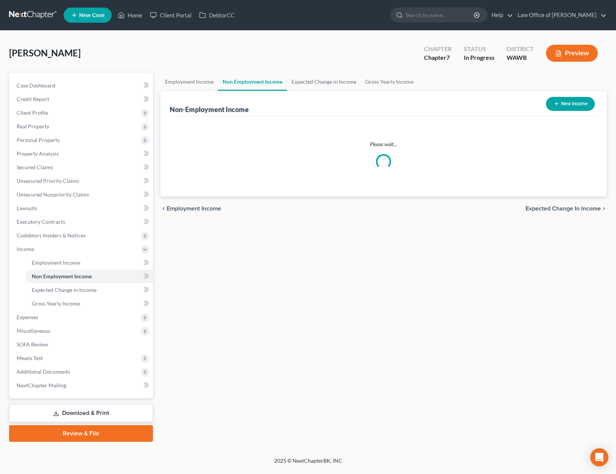
click at [253, 79] on link "Non Employment Income" at bounding box center [252, 82] width 69 height 18
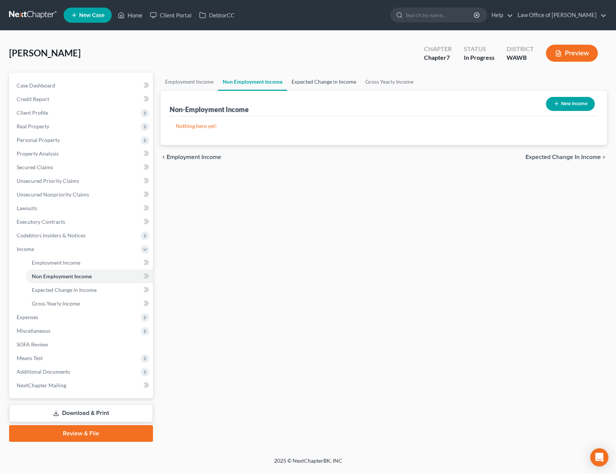
click at [313, 81] on link "Expected Change in Income" at bounding box center [324, 82] width 74 height 18
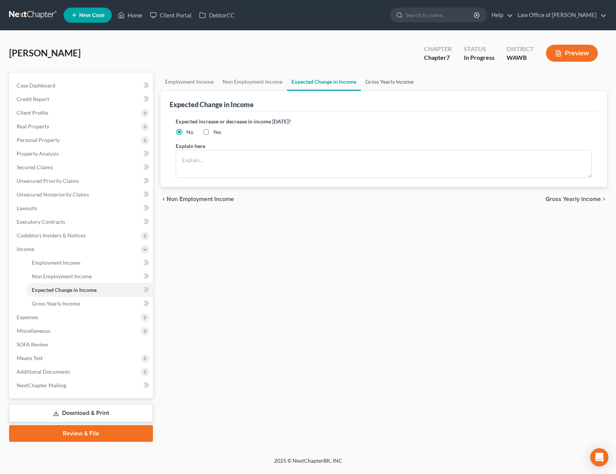
click at [394, 84] on link "Gross Yearly Income" at bounding box center [389, 82] width 57 height 18
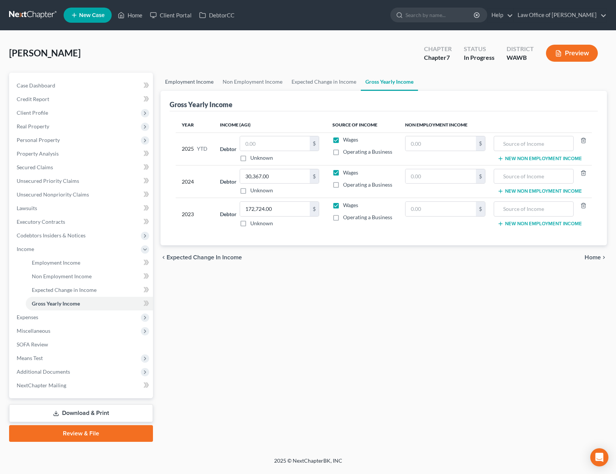
click at [208, 81] on link "Employment Income" at bounding box center [190, 82] width 58 height 18
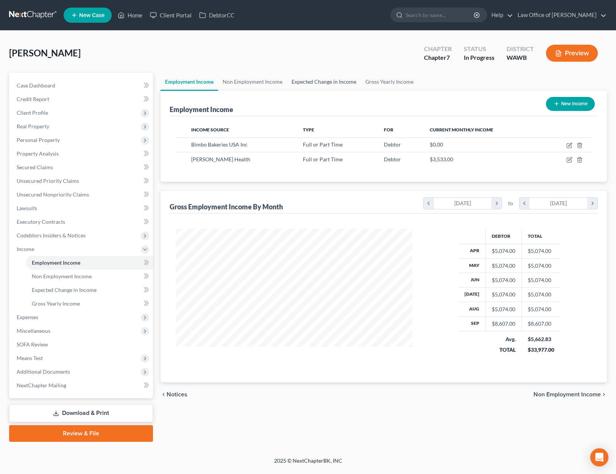
scroll to position [136, 251]
click at [393, 79] on link "Gross Yearly Income" at bounding box center [389, 82] width 57 height 18
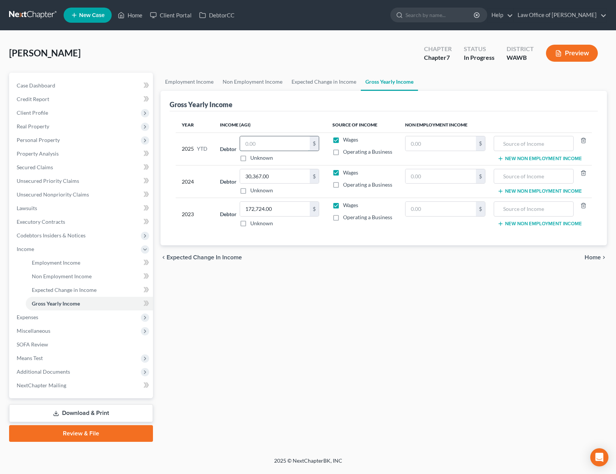
click at [277, 146] on input "text" at bounding box center [275, 143] width 70 height 14
type input "50,420.00"
click at [84, 313] on span "Expenses" at bounding box center [82, 317] width 142 height 14
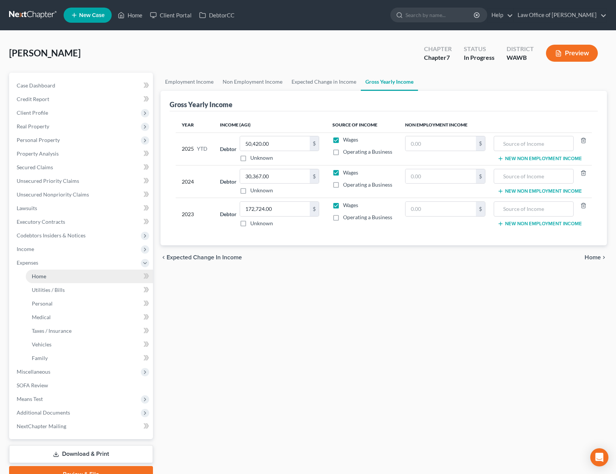
click at [85, 274] on link "Home" at bounding box center [89, 277] width 127 height 14
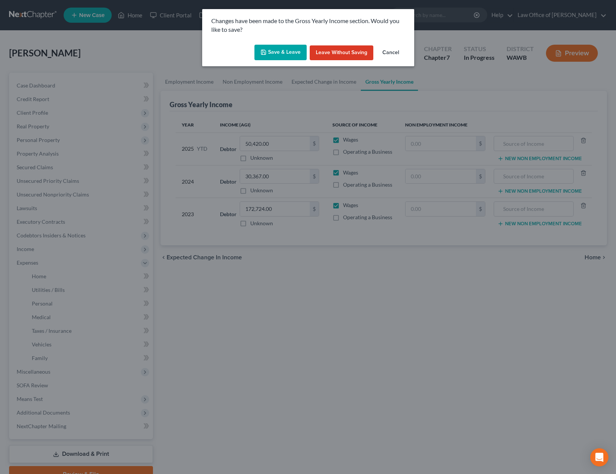
click at [278, 48] on button "Save & Leave" at bounding box center [280, 53] width 52 height 16
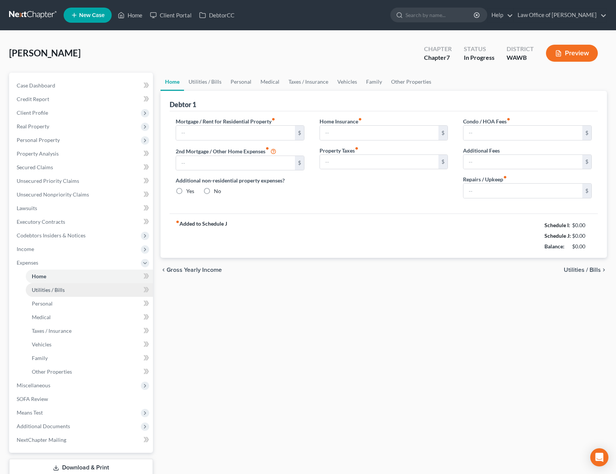
type input "1,000.00"
type input "0.00"
radio input "true"
type input "0.00"
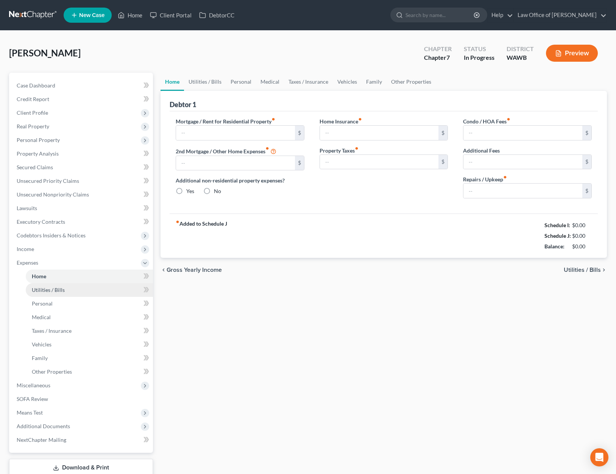
type input "0.00"
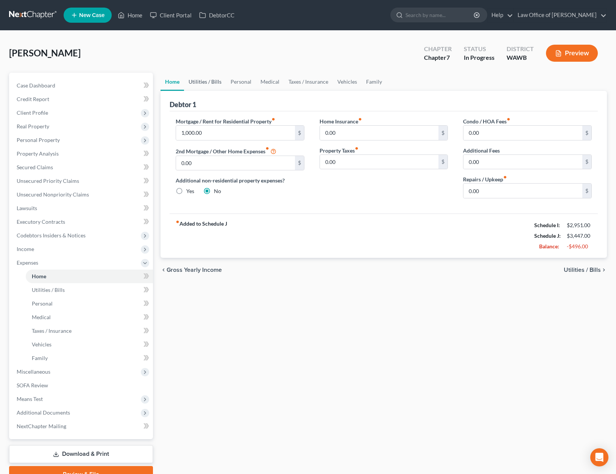
click at [205, 83] on link "Utilities / Bills" at bounding box center [205, 82] width 42 height 18
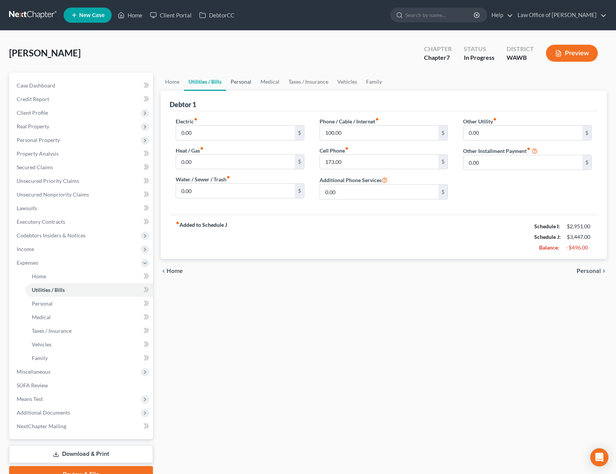
click at [242, 84] on link "Personal" at bounding box center [241, 82] width 30 height 18
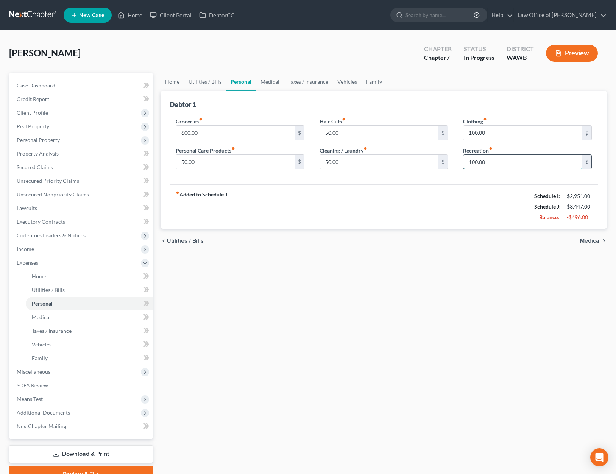
click at [501, 162] on input "100.00" at bounding box center [522, 162] width 119 height 14
click at [485, 126] on input "100.00" at bounding box center [522, 133] width 119 height 14
click at [491, 132] on input "100.00" at bounding box center [522, 133] width 119 height 14
drag, startPoint x: 491, startPoint y: 131, endPoint x: 356, endPoint y: 128, distance: 134.4
click at [361, 129] on div "Groceries fiber_manual_record 600.00 $ Personal Care Products fiber_manual_reco…" at bounding box center [383, 146] width 431 height 58
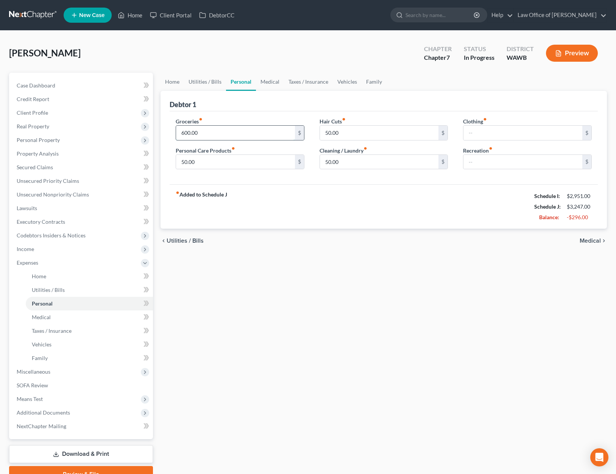
click at [212, 132] on input "600.00" at bounding box center [235, 133] width 119 height 14
type input "400"
click at [270, 78] on link "Medical" at bounding box center [270, 82] width 28 height 18
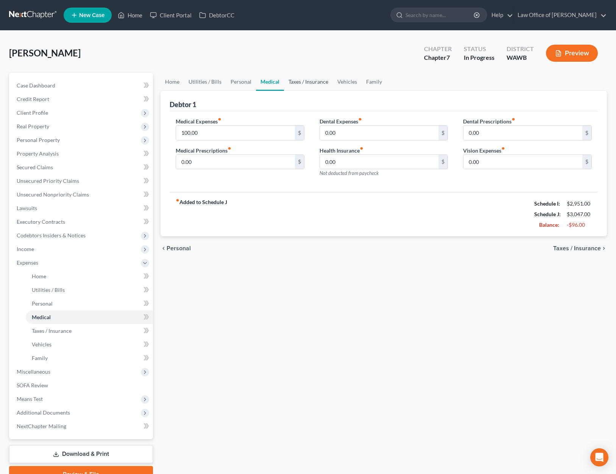
click at [311, 81] on link "Taxes / Insurance" at bounding box center [308, 82] width 49 height 18
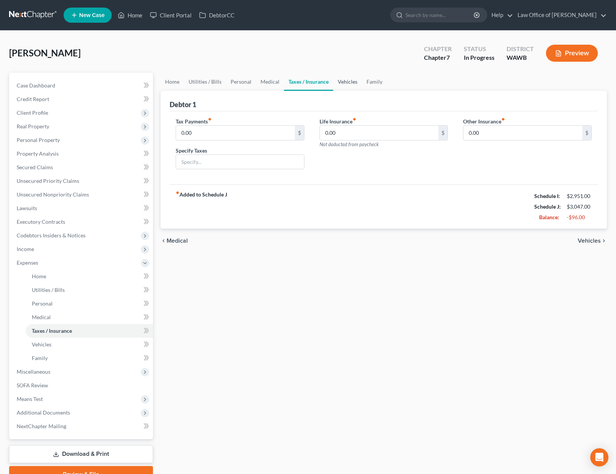
click at [342, 81] on link "Vehicles" at bounding box center [347, 82] width 29 height 18
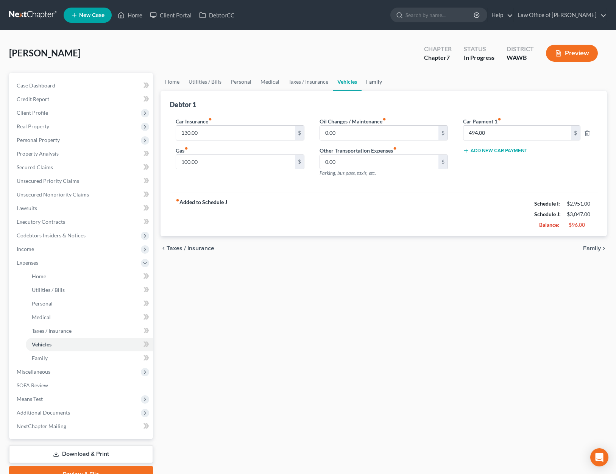
click at [365, 81] on link "Family" at bounding box center [374, 82] width 25 height 18
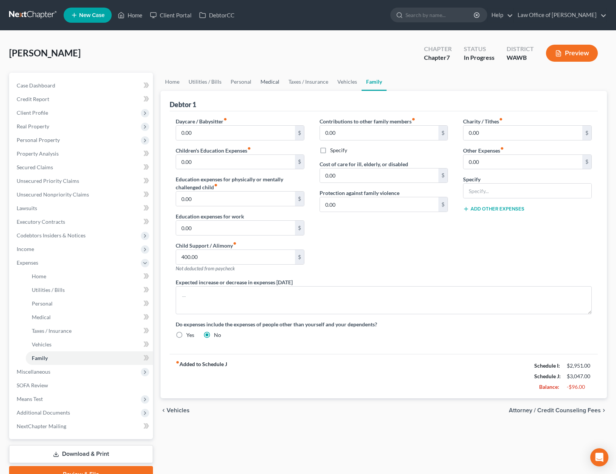
click at [273, 79] on link "Medical" at bounding box center [270, 82] width 28 height 18
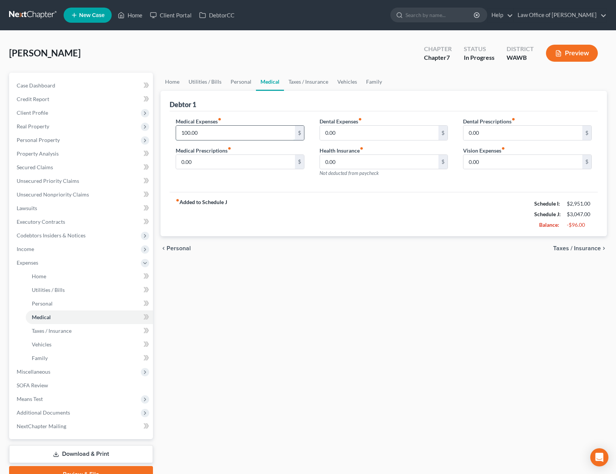
click at [210, 135] on input "100.00" at bounding box center [235, 133] width 119 height 14
type input "50"
click at [233, 81] on link "Personal" at bounding box center [241, 82] width 30 height 18
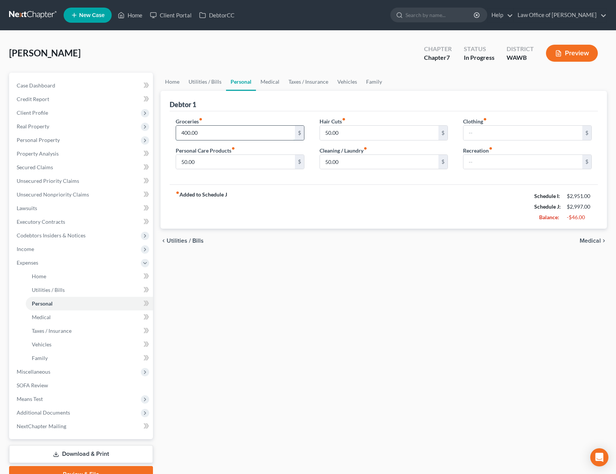
click at [239, 135] on input "400.00" at bounding box center [235, 133] width 119 height 14
type input "350.00"
click at [347, 132] on input "50.00" at bounding box center [379, 133] width 119 height 14
type input "30.00"
click at [366, 161] on input "50.00" at bounding box center [379, 162] width 119 height 14
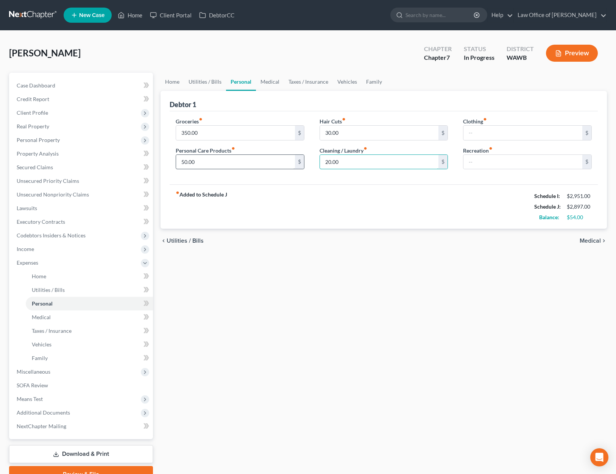
type input "20.00"
click at [253, 164] on input "50.00" at bounding box center [235, 162] width 119 height 14
type input "20.00"
click at [480, 137] on input "text" at bounding box center [522, 133] width 119 height 14
type input "20.00"
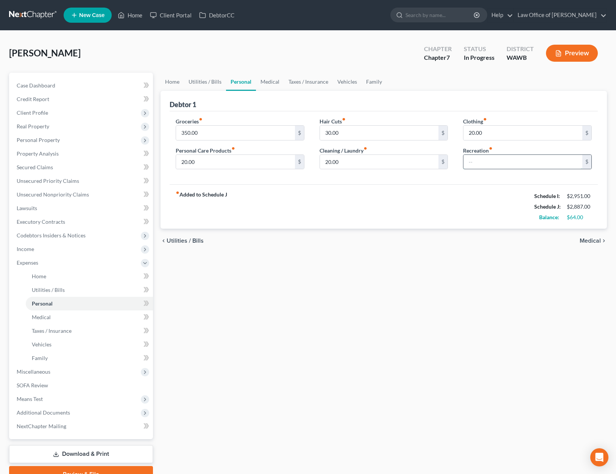
click at [487, 164] on input "text" at bounding box center [522, 162] width 119 height 14
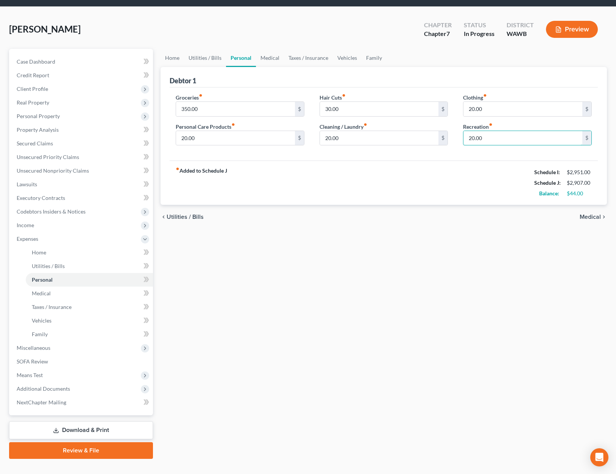
scroll to position [37, 0]
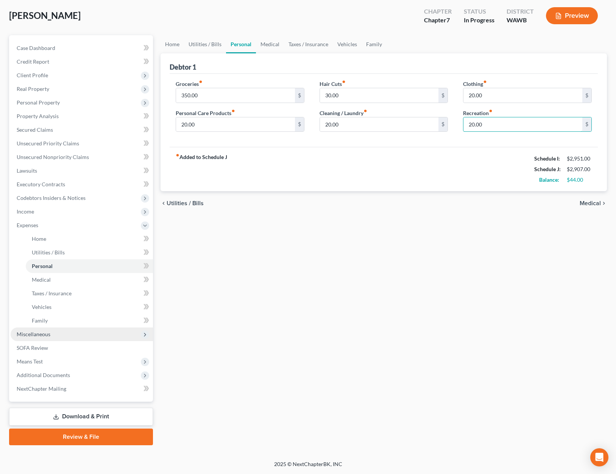
type input "20.00"
click at [64, 335] on span "Miscellaneous" at bounding box center [82, 334] width 142 height 14
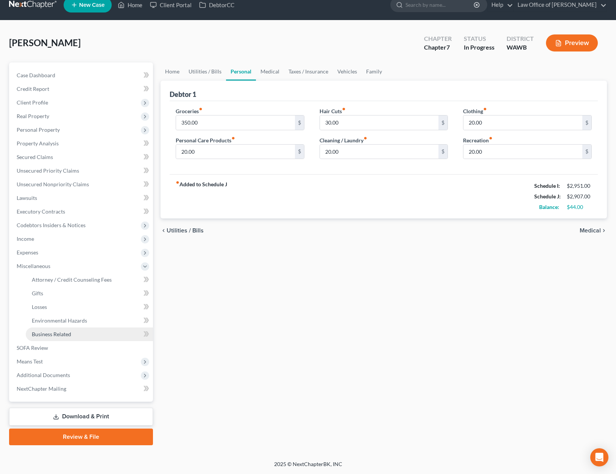
scroll to position [10, 0]
click at [72, 282] on span "Attorney / Credit Counseling Fees" at bounding box center [72, 279] width 80 height 6
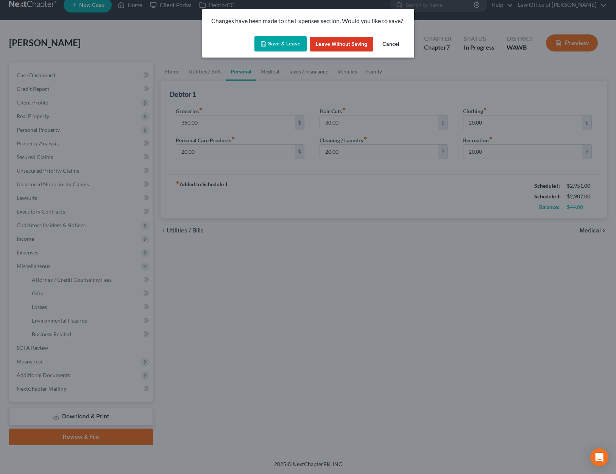
click at [276, 40] on button "Save & Leave" at bounding box center [280, 44] width 52 height 16
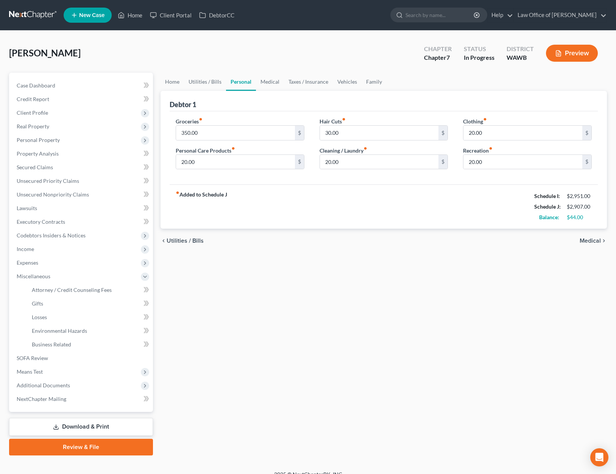
select select "0"
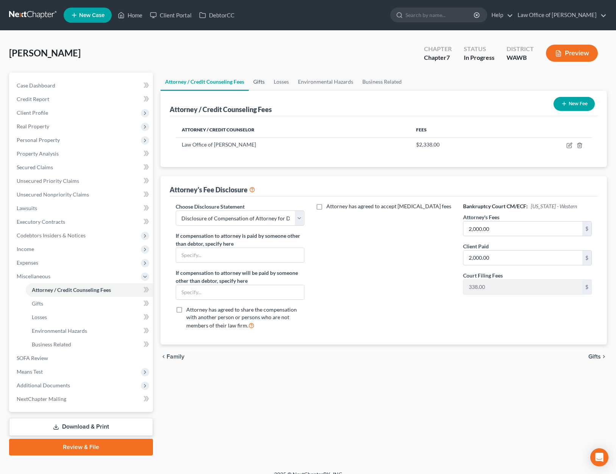
click at [254, 79] on link "Gifts" at bounding box center [259, 82] width 20 height 18
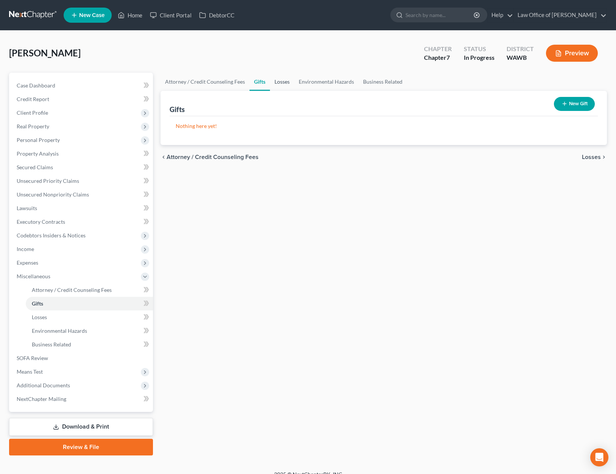
click at [285, 83] on link "Losses" at bounding box center [282, 82] width 24 height 18
click at [316, 83] on link "Environmental Hazards" at bounding box center [326, 82] width 64 height 18
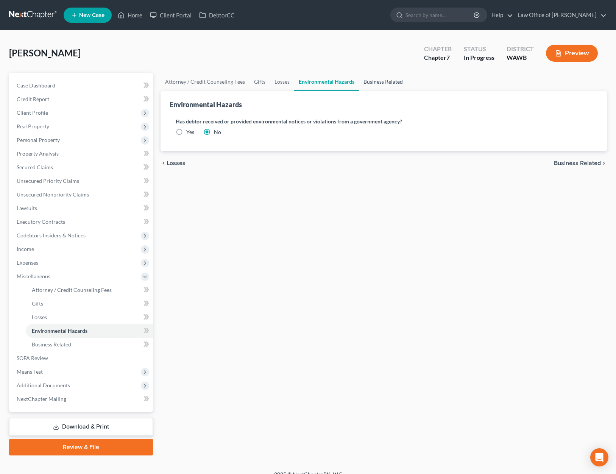
click at [372, 80] on link "Business Related" at bounding box center [383, 82] width 48 height 18
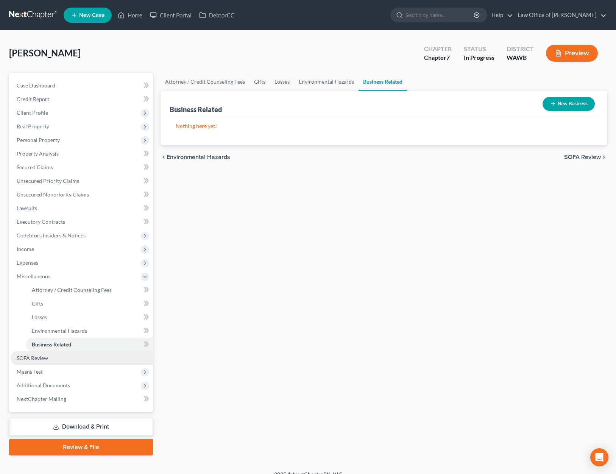
click at [85, 363] on link "SOFA Review" at bounding box center [82, 358] width 142 height 14
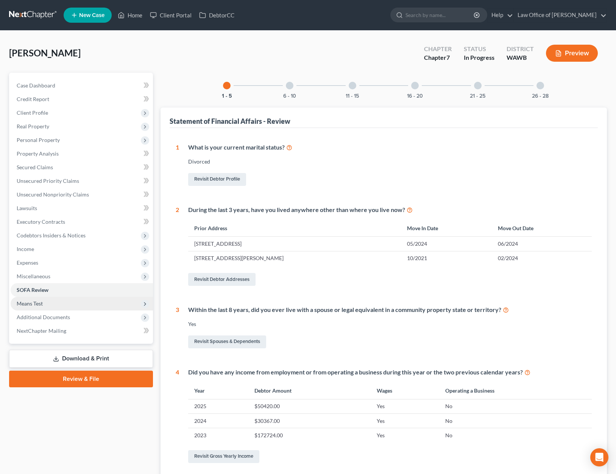
click at [89, 304] on span "Means Test" at bounding box center [82, 304] width 142 height 14
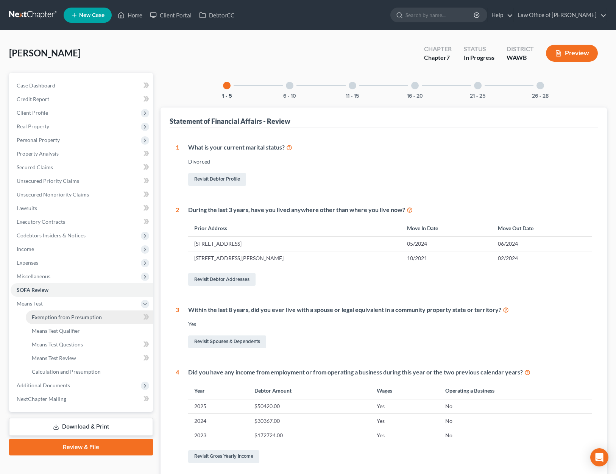
click at [86, 316] on span "Exemption from Presumption" at bounding box center [67, 317] width 70 height 6
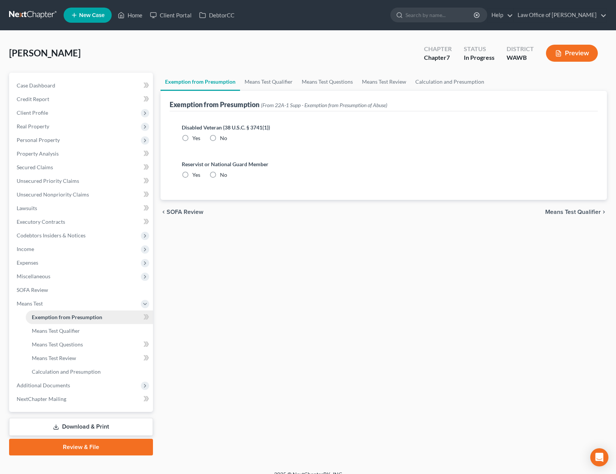
radio input "true"
click at [69, 390] on span "Additional Documents" at bounding box center [82, 386] width 142 height 14
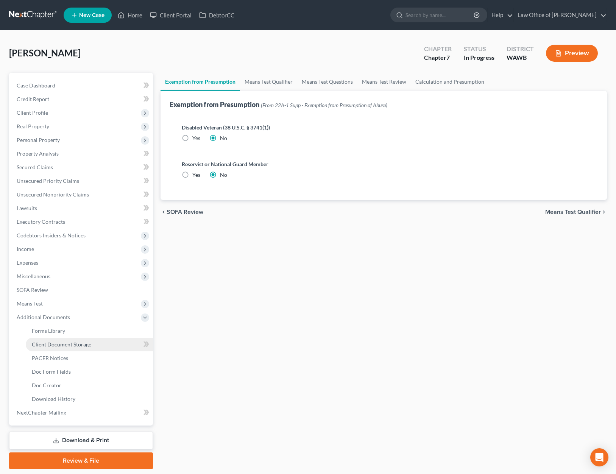
click at [78, 345] on span "Client Document Storage" at bounding box center [61, 344] width 59 height 6
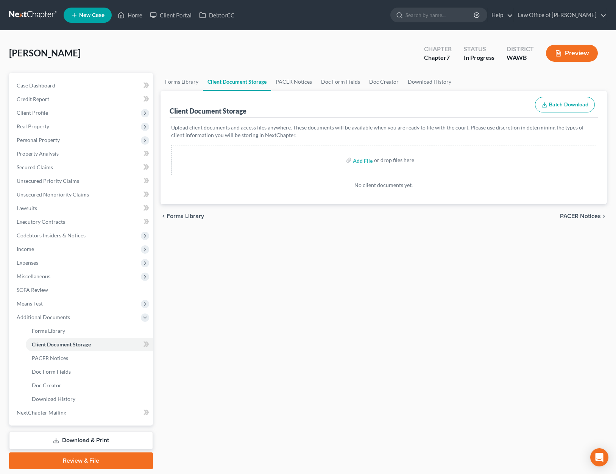
click at [372, 158] on label "Add File" at bounding box center [363, 161] width 21 height 14
click at [368, 161] on input "file" at bounding box center [362, 160] width 18 height 14
type input "C:\fakepath\CCC1 - [PERSON_NAME].pdf"
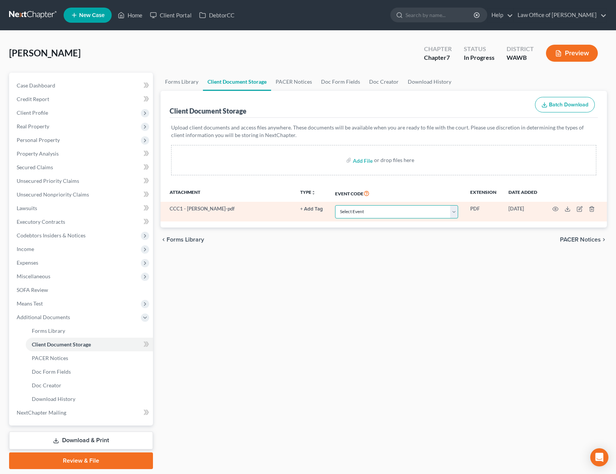
click at [368, 215] on select "Select Event Certificate of Credit Counseling for Debtor Certificate of Credit …" at bounding box center [396, 211] width 123 height 13
select select "0"
click at [336, 205] on select "Select Event Certificate of Credit Counseling for Debtor Certificate of Credit …" at bounding box center [396, 211] width 123 height 13
click at [411, 209] on select "Select Event Certificate of Credit Counseling for Debtor Certificate of Credit …" at bounding box center [396, 211] width 123 height 13
click at [556, 209] on icon "button" at bounding box center [555, 209] width 6 height 6
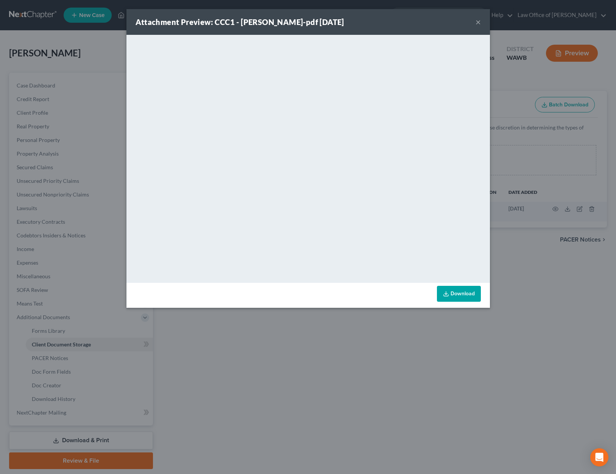
click at [518, 293] on div "Attachment Preview: CCC1 - [PERSON_NAME]-pdf [DATE] × <object ng-attr-data='[UR…" at bounding box center [308, 237] width 616 height 474
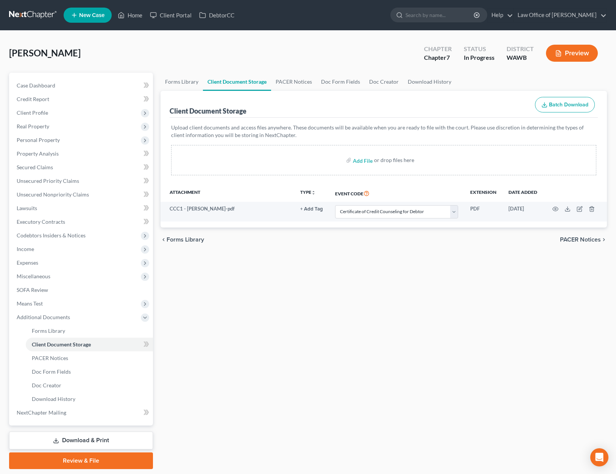
click at [67, 439] on link "Download & Print" at bounding box center [81, 441] width 144 height 18
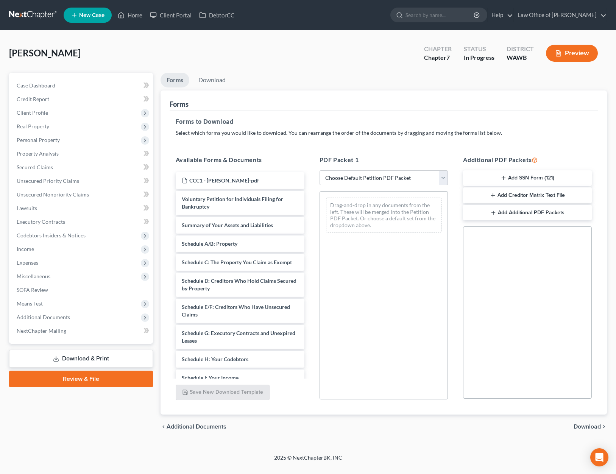
click at [567, 54] on button "Preview" at bounding box center [572, 53] width 52 height 17
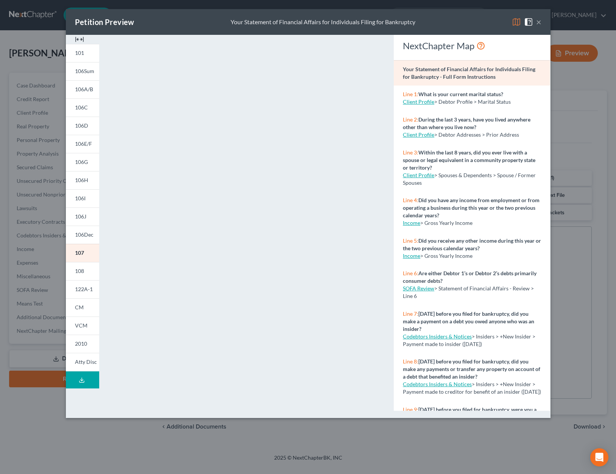
click at [512, 19] on img at bounding box center [516, 21] width 9 height 9
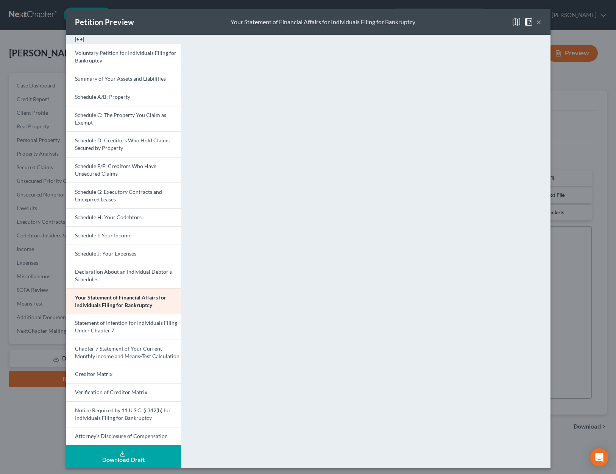
click at [118, 43] on div at bounding box center [123, 39] width 115 height 9
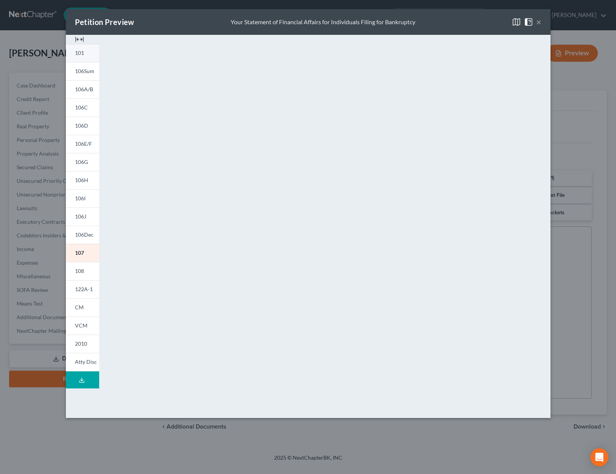
click at [80, 51] on span "101" at bounding box center [79, 53] width 9 height 6
click at [519, 20] on img at bounding box center [516, 21] width 9 height 9
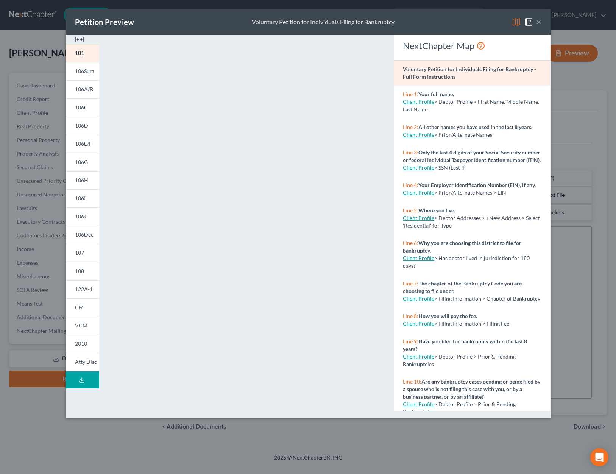
click at [519, 23] on img at bounding box center [516, 21] width 9 height 9
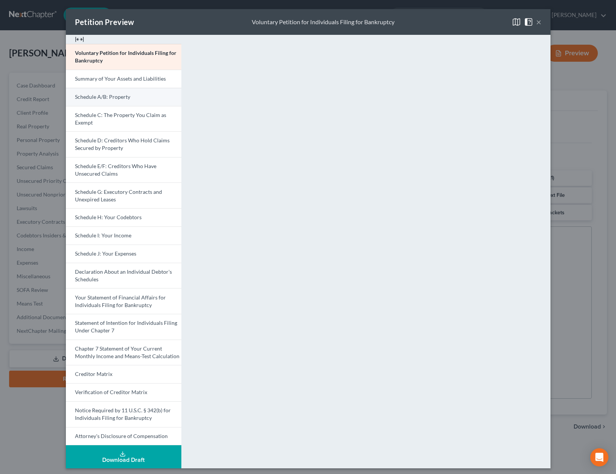
click at [168, 103] on link "Schedule A/B: Property" at bounding box center [123, 97] width 115 height 18
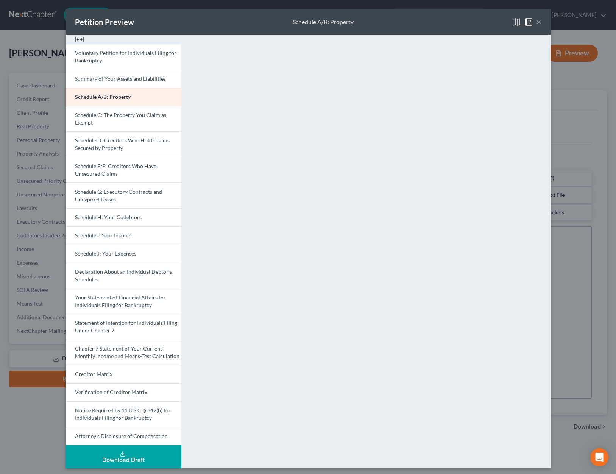
scroll to position [3, 0]
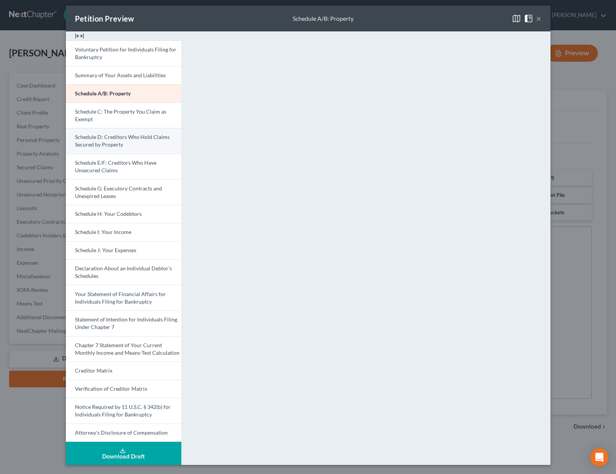
click at [141, 145] on link "Schedule D: Creditors Who Hold Claims Secured by Property" at bounding box center [123, 141] width 115 height 26
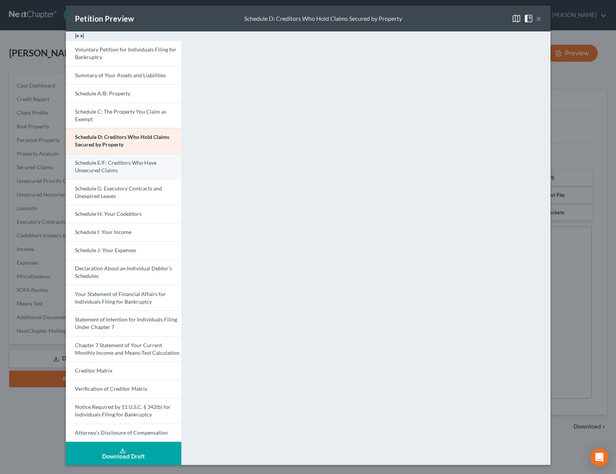
click at [142, 165] on span "Schedule E/F: Creditors Who Have Unsecured Claims" at bounding box center [115, 166] width 81 height 14
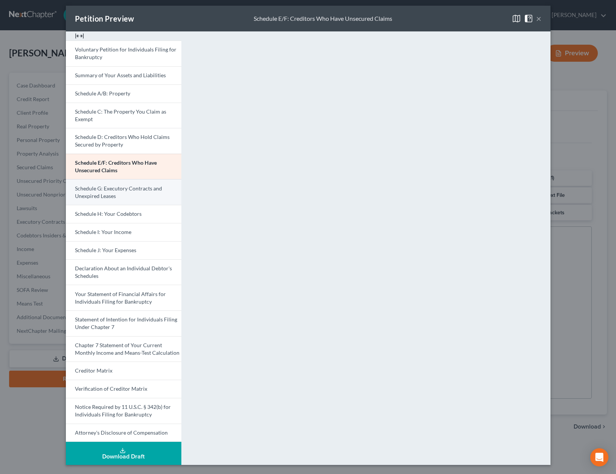
click at [176, 197] on link "Schedule G: Executory Contracts and Unexpired Leases" at bounding box center [123, 192] width 115 height 26
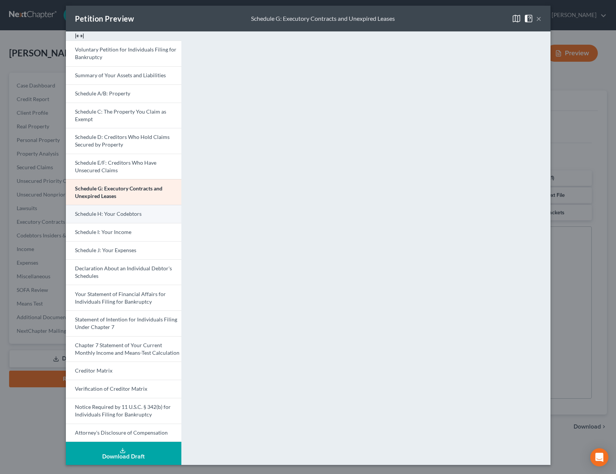
click at [127, 215] on span "Schedule H: Your Codebtors" at bounding box center [108, 213] width 67 height 6
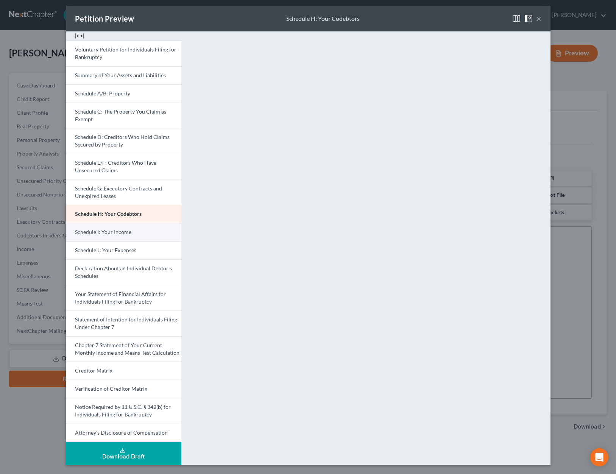
click at [121, 235] on link "Schedule I: Your Income" at bounding box center [123, 232] width 115 height 18
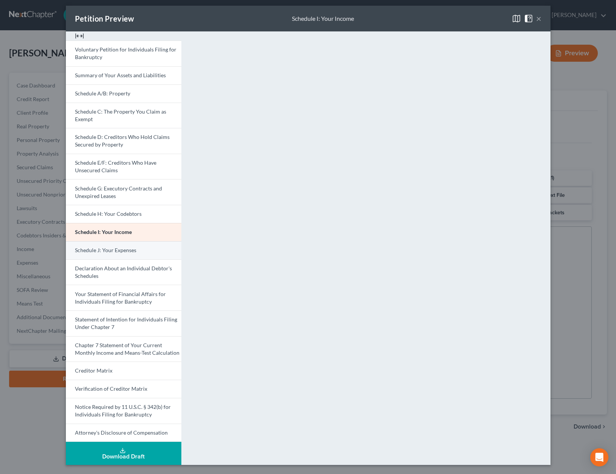
click at [123, 250] on span "Schedule J: Your Expenses" at bounding box center [105, 250] width 61 height 6
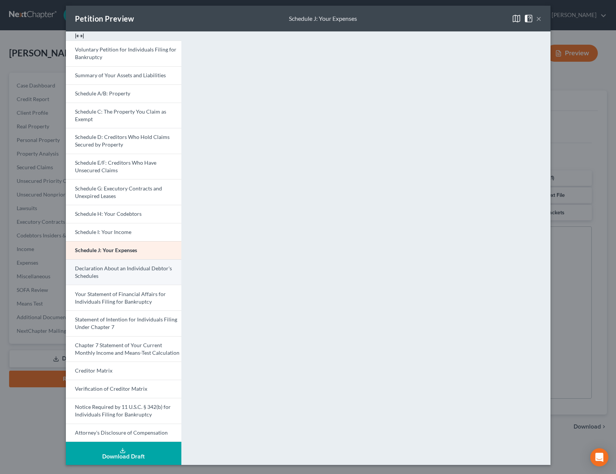
click at [126, 276] on link "Declaration About an Individual Debtor's Schedules" at bounding box center [123, 272] width 115 height 26
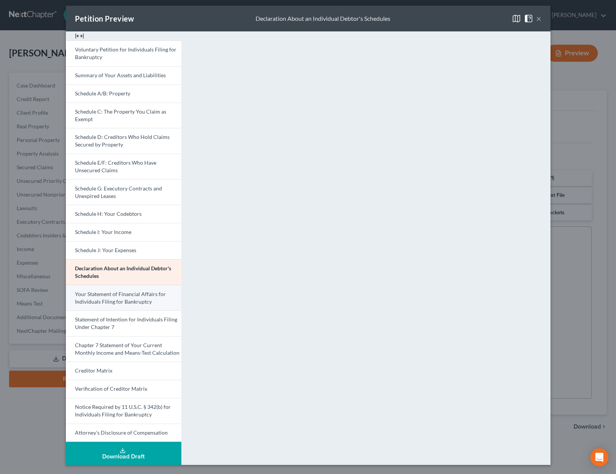
click at [130, 301] on span "Your Statement of Financial Affairs for Individuals Filing for Bankruptcy" at bounding box center [120, 298] width 91 height 14
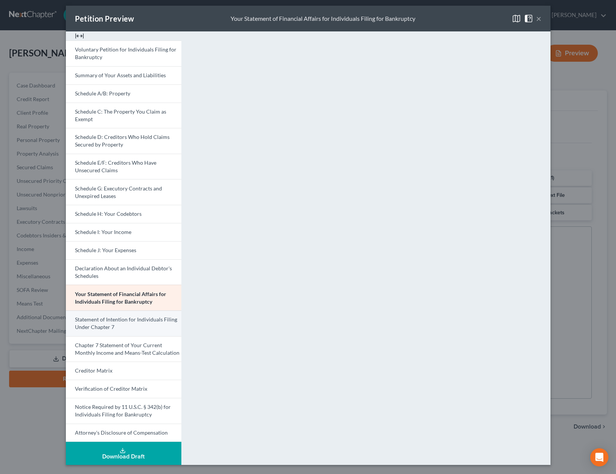
click at [149, 316] on span "Statement of Intention for Individuals Filing Under Chapter 7" at bounding box center [126, 323] width 102 height 14
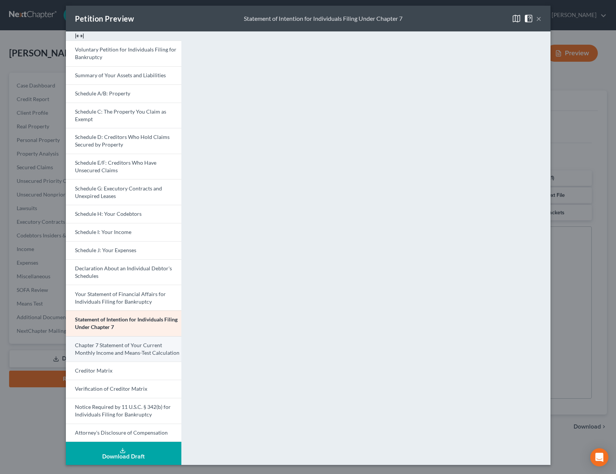
click at [163, 350] on span "Chapter 7 Statement of Your Current Monthly Income and Means-Test Calculation" at bounding box center [127, 349] width 104 height 14
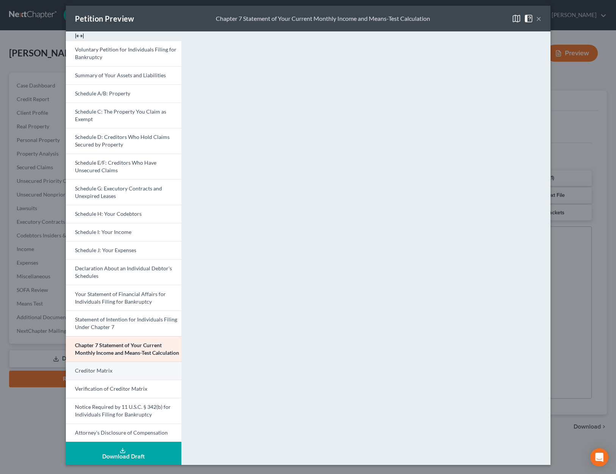
click at [110, 372] on span "Creditor Matrix" at bounding box center [93, 370] width 37 height 6
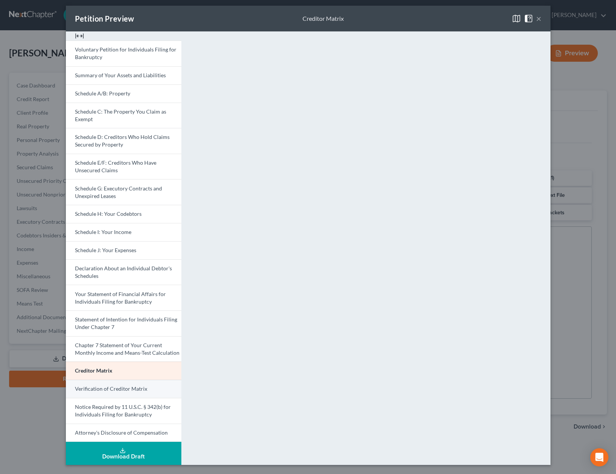
click at [111, 388] on span "Verification of Creditor Matrix" at bounding box center [111, 388] width 72 height 6
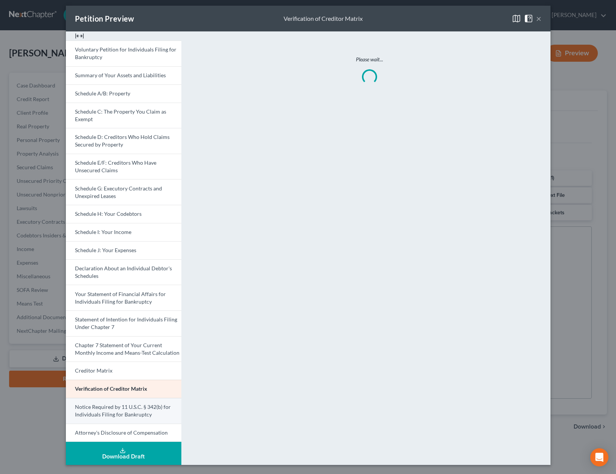
click at [110, 413] on span "Notice Required by 11 U.S.C. § 342(b) for Individuals Filing for Bankruptcy" at bounding box center [123, 411] width 96 height 14
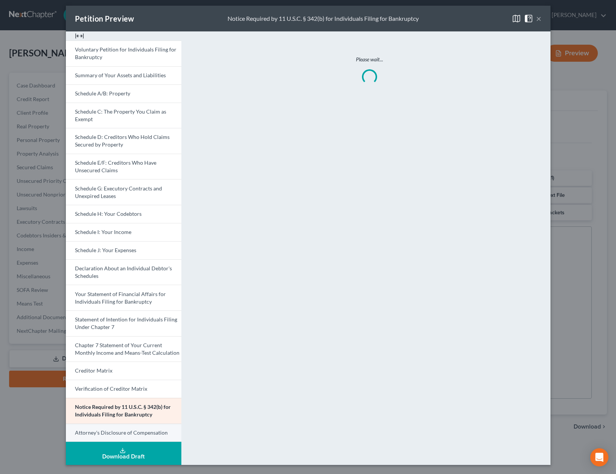
click at [109, 431] on span "Attorney's Disclosure of Compensation" at bounding box center [121, 432] width 93 height 6
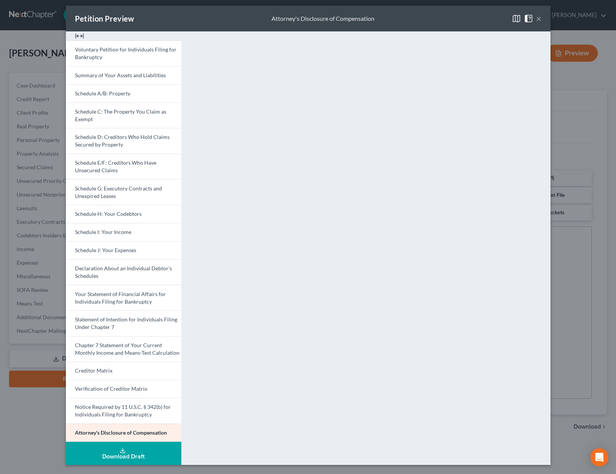
click at [538, 20] on button "×" at bounding box center [538, 18] width 5 height 9
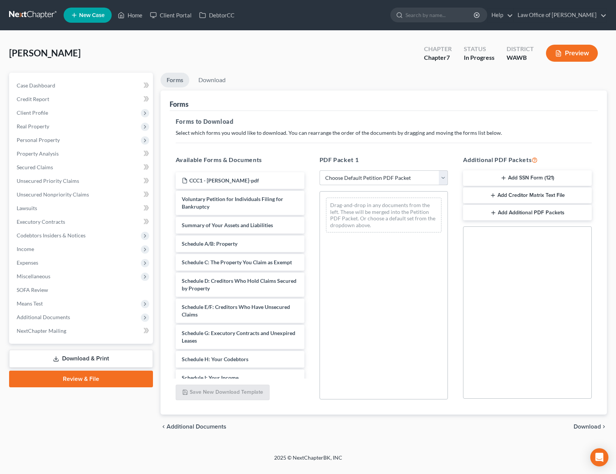
click at [362, 175] on select "Choose Default Petition PDF Packet Complete Bankruptcy Petition (all forms and …" at bounding box center [383, 177] width 129 height 15
select select "0"
click at [319, 170] on select "Choose Default Petition PDF Packet Complete Bankruptcy Petition (all forms and …" at bounding box center [383, 177] width 129 height 15
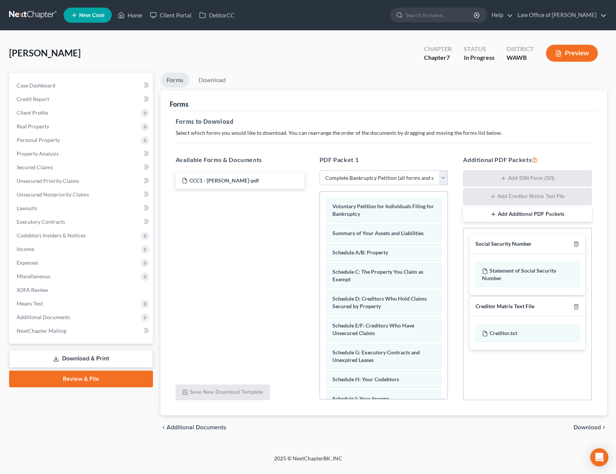
click at [595, 423] on div "chevron_left Additional Documents Download chevron_right" at bounding box center [384, 427] width 446 height 24
click at [591, 430] on span "Download" at bounding box center [586, 427] width 27 height 6
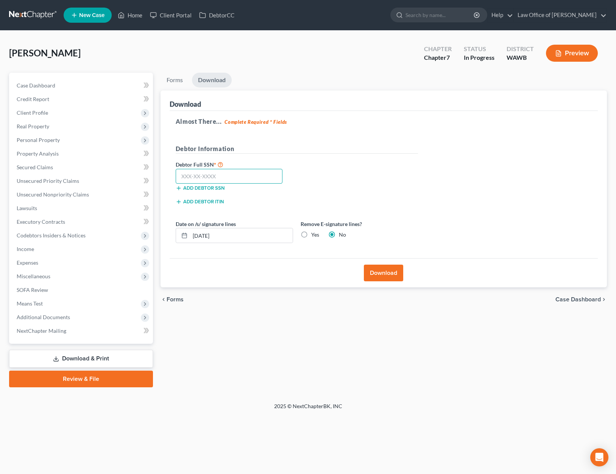
click at [251, 179] on input "text" at bounding box center [229, 176] width 107 height 15
type input "545-51-9912"
click at [311, 233] on label "Yes" at bounding box center [315, 235] width 8 height 8
click at [314, 233] on input "Yes" at bounding box center [316, 233] width 5 height 5
radio input "true"
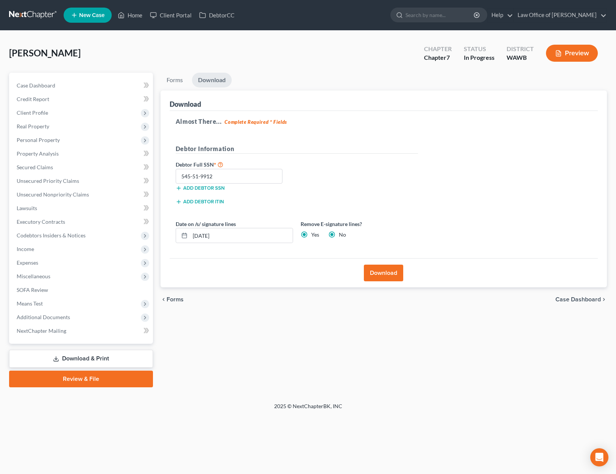
radio input "false"
drag, startPoint x: 270, startPoint y: 233, endPoint x: 101, endPoint y: 224, distance: 169.4
click at [101, 224] on div "Petition Navigation Case Dashboard Payments Invoices Payments Payments Credit R…" at bounding box center [307, 230] width 605 height 315
click at [382, 270] on button "Download" at bounding box center [383, 273] width 39 height 17
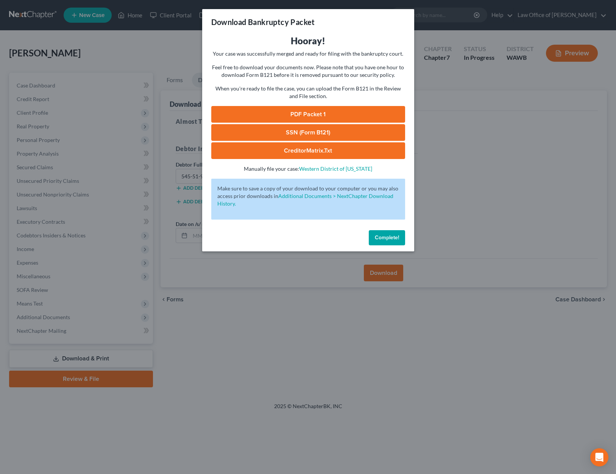
click at [312, 120] on link "PDF Packet 1" at bounding box center [308, 114] width 194 height 17
click at [324, 136] on link "SSN (Form B121)" at bounding box center [308, 132] width 194 height 17
click at [286, 153] on link "CreditorMatrix.txt" at bounding box center [308, 150] width 194 height 17
click at [388, 236] on span "Complete!" at bounding box center [387, 237] width 24 height 6
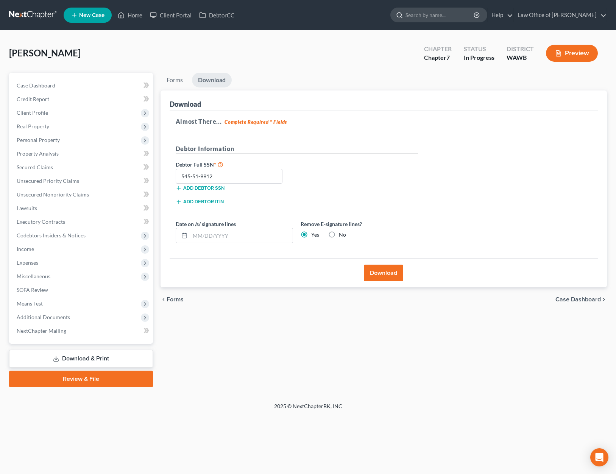
click at [434, 19] on input "search" at bounding box center [439, 15] width 69 height 14
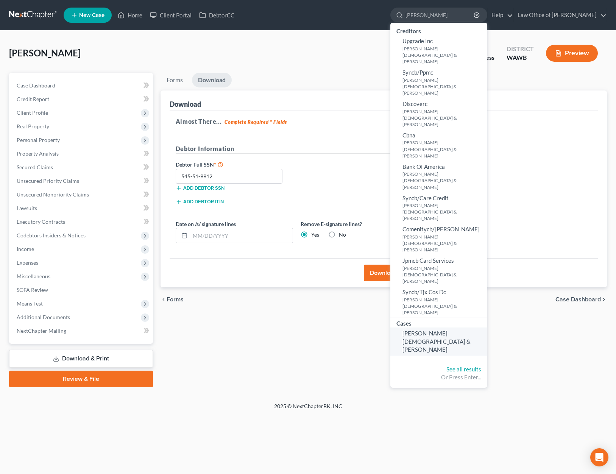
type input "[PERSON_NAME]"
click at [433, 330] on span "[PERSON_NAME][DEMOGRAPHIC_DATA] & [PERSON_NAME]" at bounding box center [436, 341] width 68 height 23
select select "6"
